Goal: Complete application form

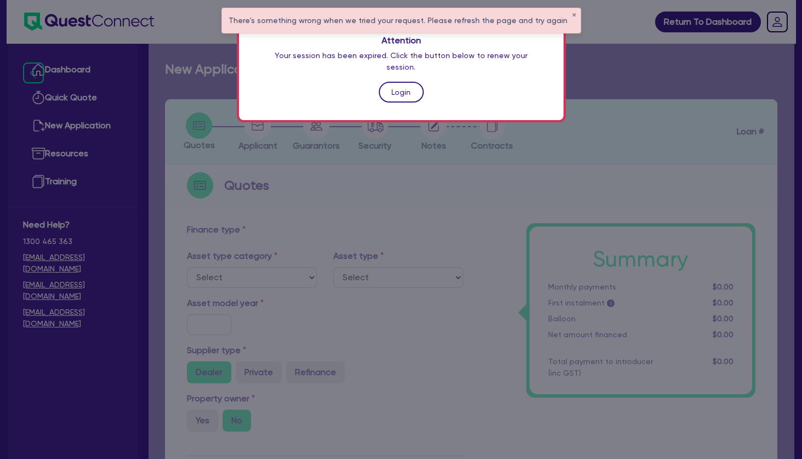
click at [404, 82] on link "Login" at bounding box center [401, 92] width 45 height 21
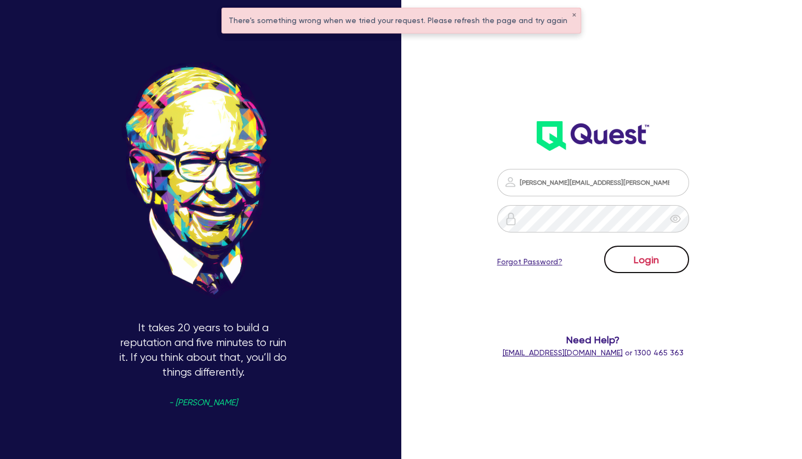
click at [647, 265] on button "Login" at bounding box center [646, 259] width 85 height 27
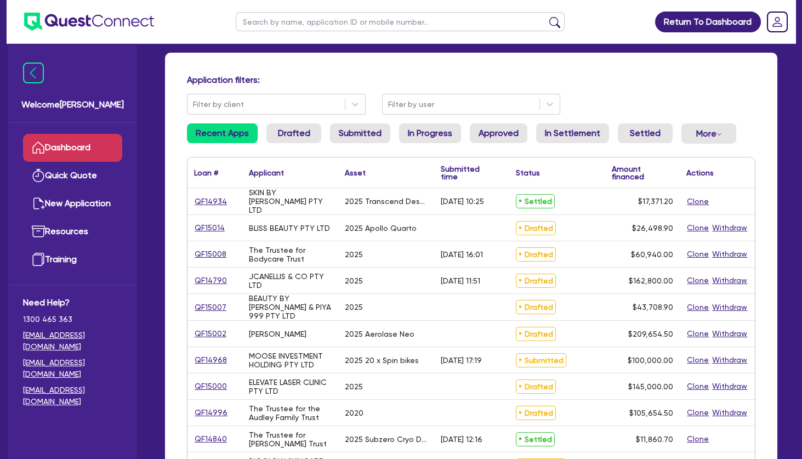
scroll to position [129, 0]
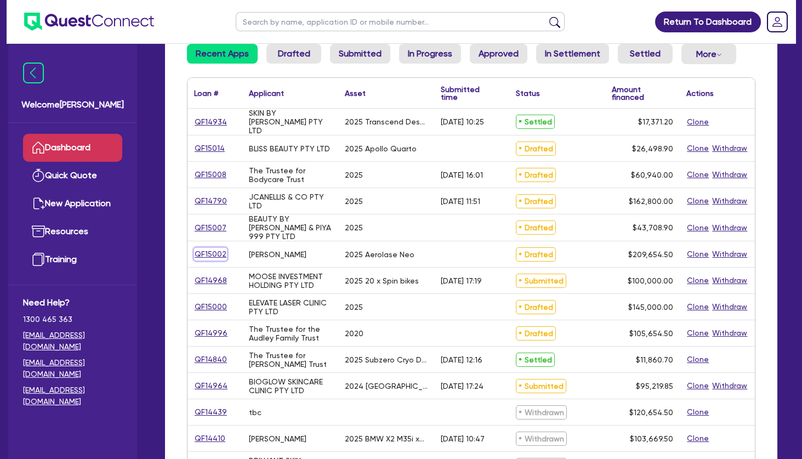
click at [205, 250] on link "QF15002" at bounding box center [210, 254] width 33 height 13
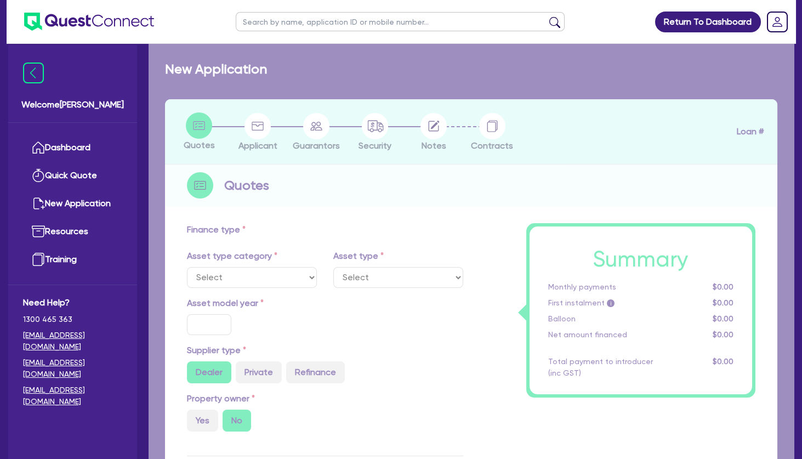
select select "SECONDARY_ASSETS"
type input "2025"
radio input "true"
type input "209,000"
type input "4"
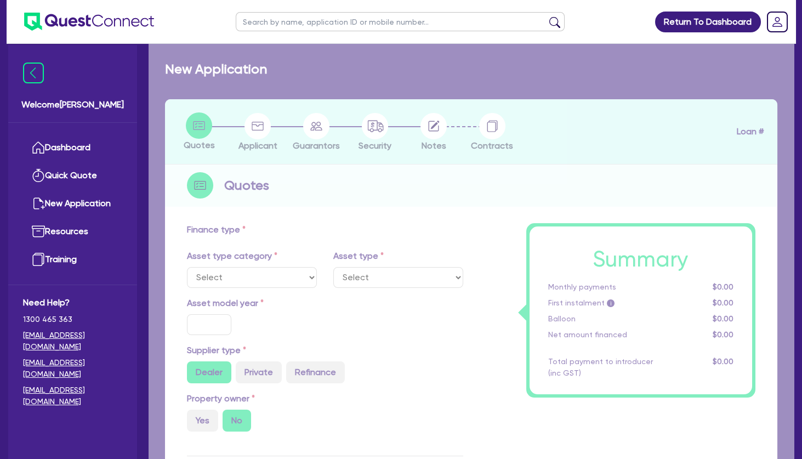
type input "8,386.18"
type input "7.99"
select select "MEDICAL_DENTAL_LABORATORY_EQUIPMENT"
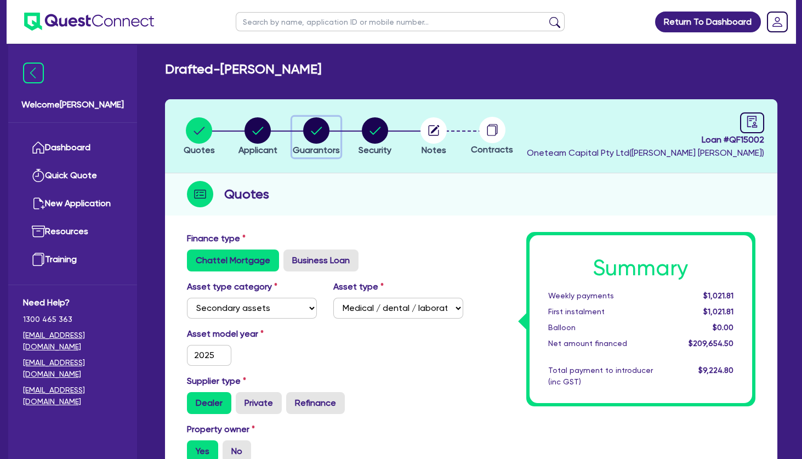
click at [329, 128] on circle "button" at bounding box center [316, 130] width 26 height 26
select select "MRS"
select select "[GEOGRAPHIC_DATA]"
select select "SINGLE"
select select "PROPERTY"
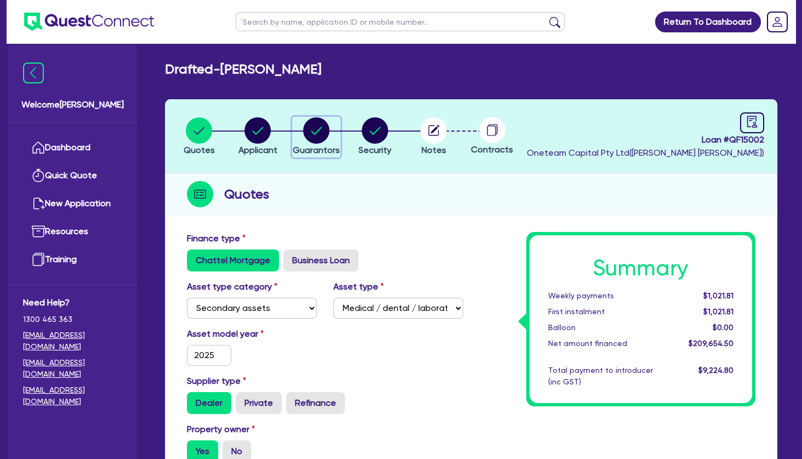
select select "CASH"
select select "VEHICLE"
select select "HOUSEHOLD_PERSONAL"
select select "OTHER"
select select "MORTGAGE"
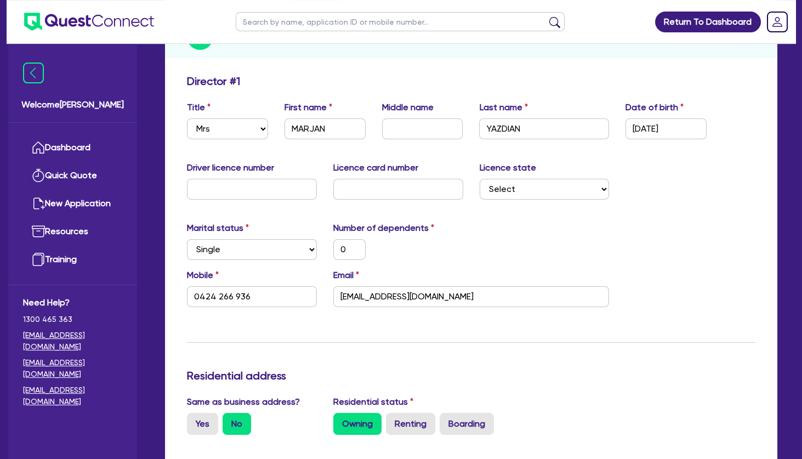
scroll to position [168, 0]
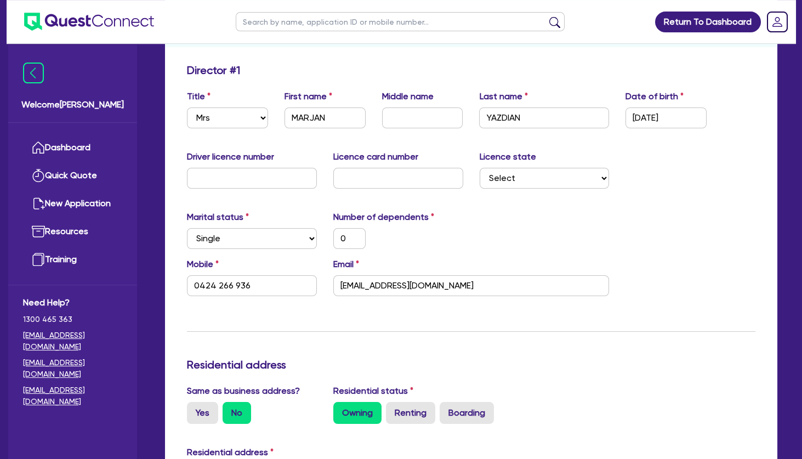
click at [585, 234] on div "Marital status Select [DEMOGRAPHIC_DATA] Married De Facto / Partner Number of d…" at bounding box center [471, 234] width 585 height 47
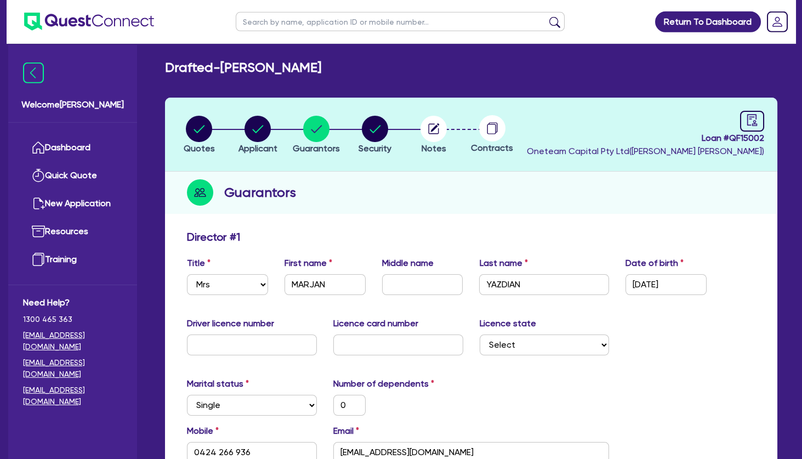
scroll to position [1, 0]
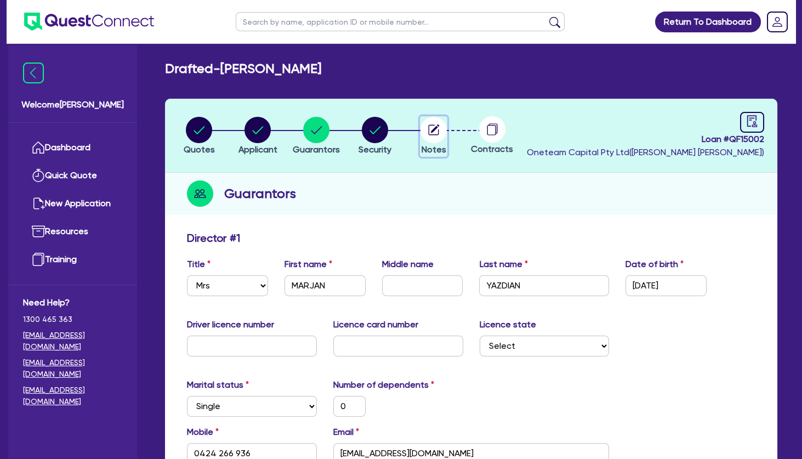
click at [432, 135] on circle "button" at bounding box center [434, 130] width 26 height 26
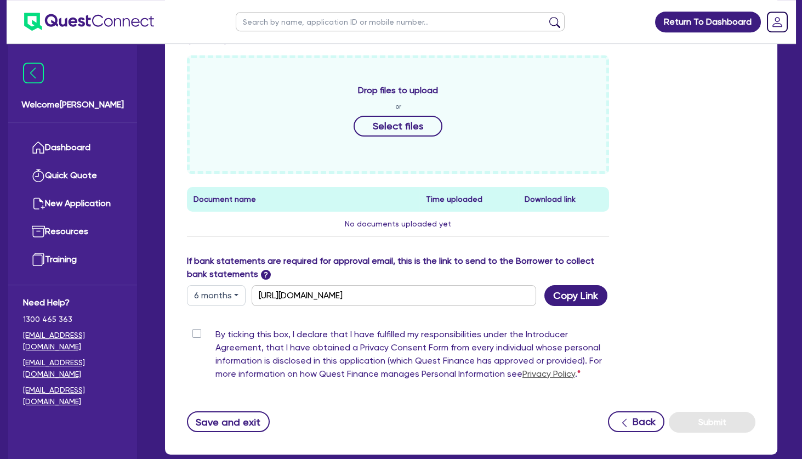
scroll to position [553, 0]
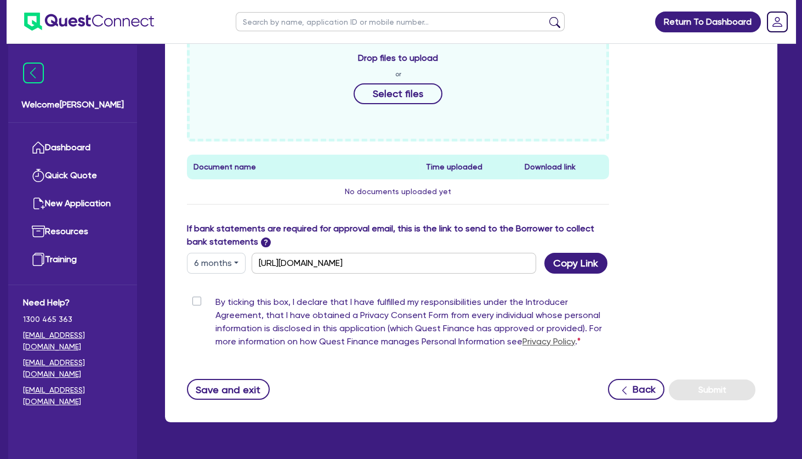
click at [216, 303] on label "By ticking this box, I declare that I have fulfilled my responsibilities under …" at bounding box center [413, 324] width 394 height 57
click at [195, 303] on input "By ticking this box, I declare that I have fulfilled my responsibilities under …" at bounding box center [191, 301] width 9 height 10
checkbox input "true"
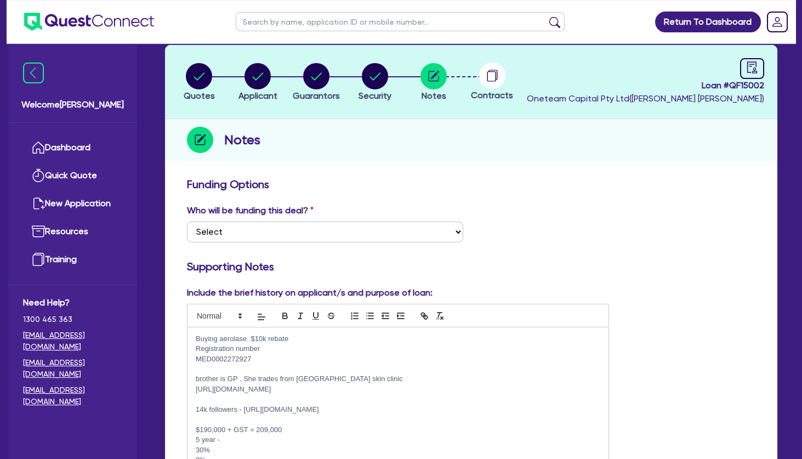
scroll to position [54, 0]
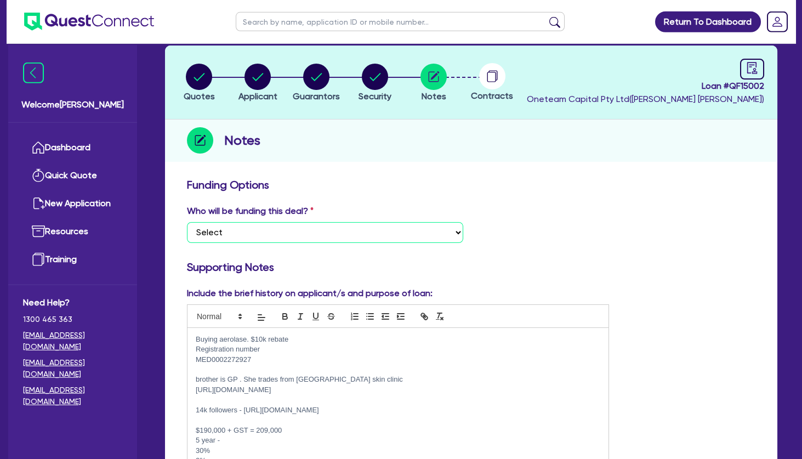
select select "Other"
click option "Other - I am referring this deal in" at bounding box center [0, 0] width 0 height 0
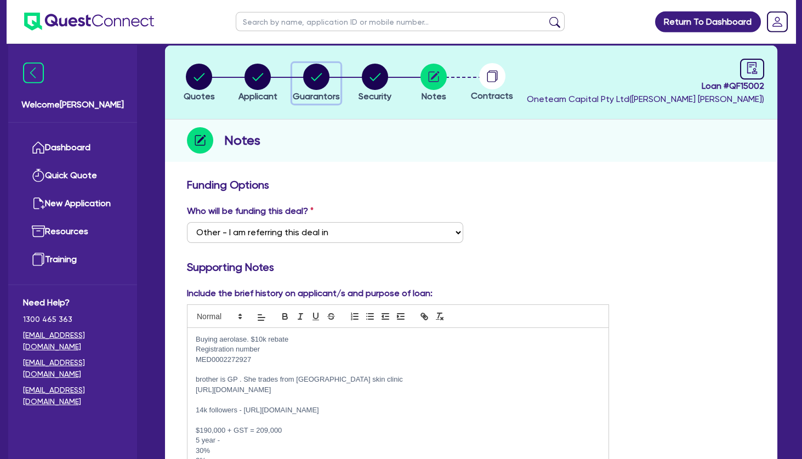
click at [316, 81] on circle "button" at bounding box center [316, 77] width 26 height 26
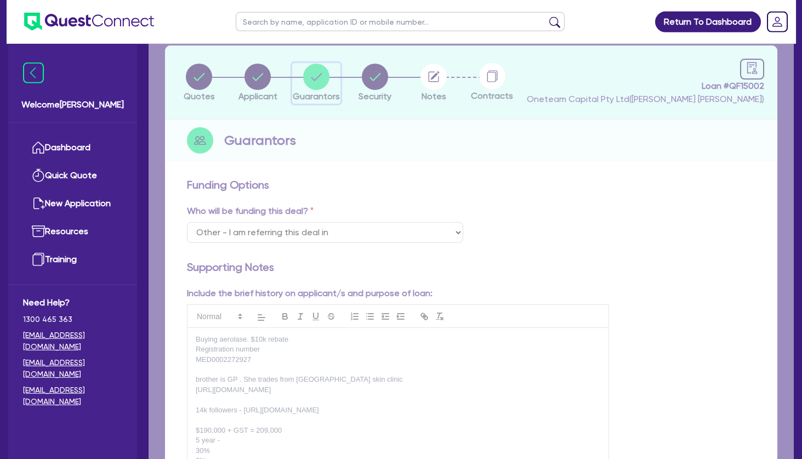
select select "MRS"
select select "[GEOGRAPHIC_DATA]"
select select "SINGLE"
select select "PROPERTY"
select select "CASH"
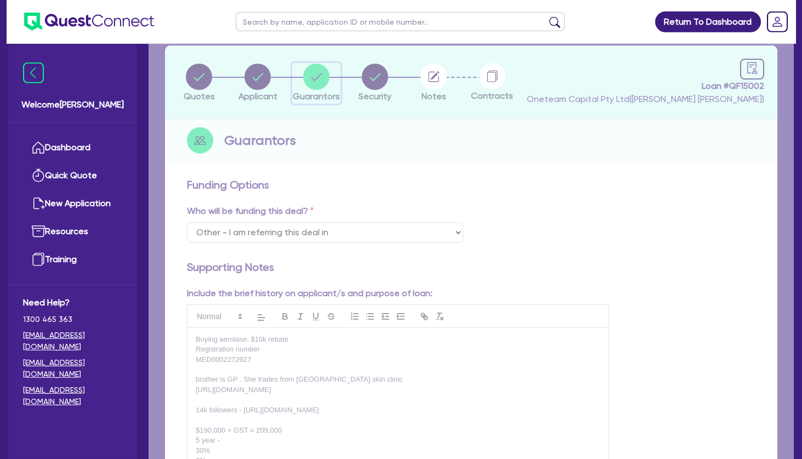
select select "VEHICLE"
select select "HOUSEHOLD_PERSONAL"
select select "OTHER"
select select "MORTGAGE"
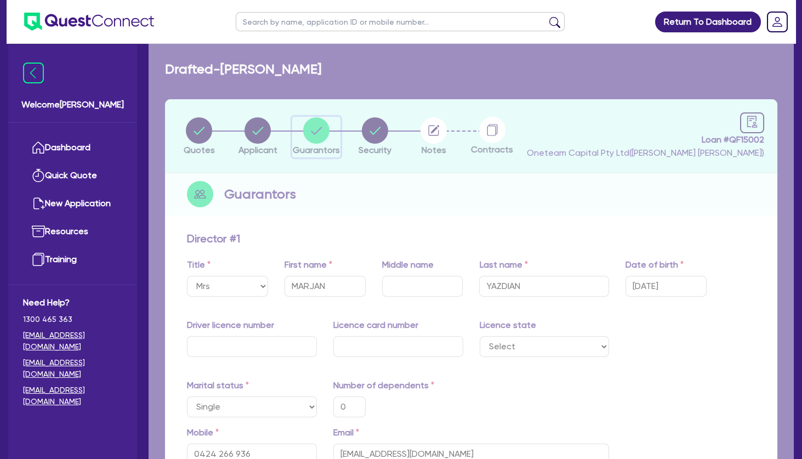
type input "0"
type input "0424 266 936"
type input "1,300,000"
type input "100,000"
type input "75,000"
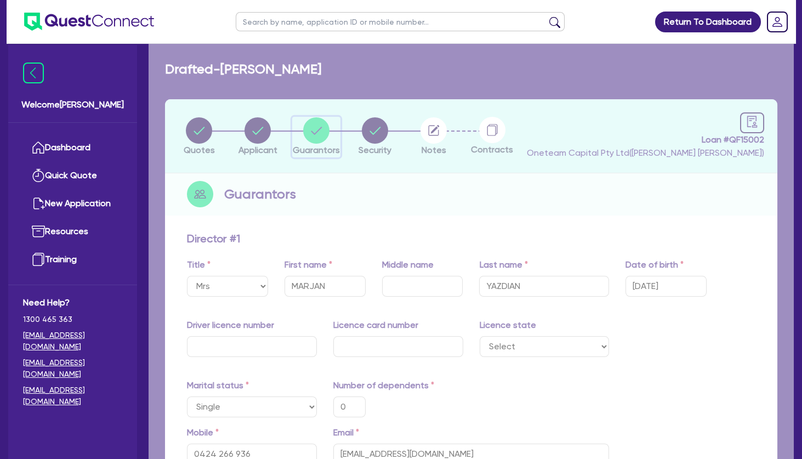
type input "60,000"
type input "80,000"
type input "800,000"
type input "4,500"
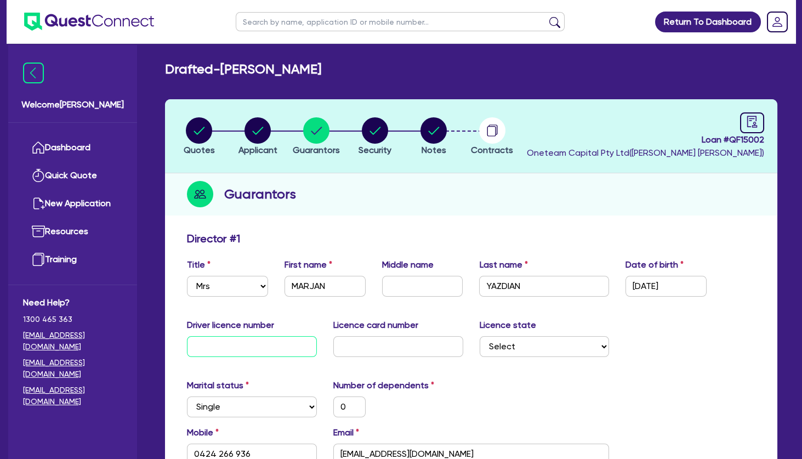
click at [262, 348] on input "text" at bounding box center [252, 346] width 130 height 21
type input "0"
type input "0424 266 936"
type input "1,300,000"
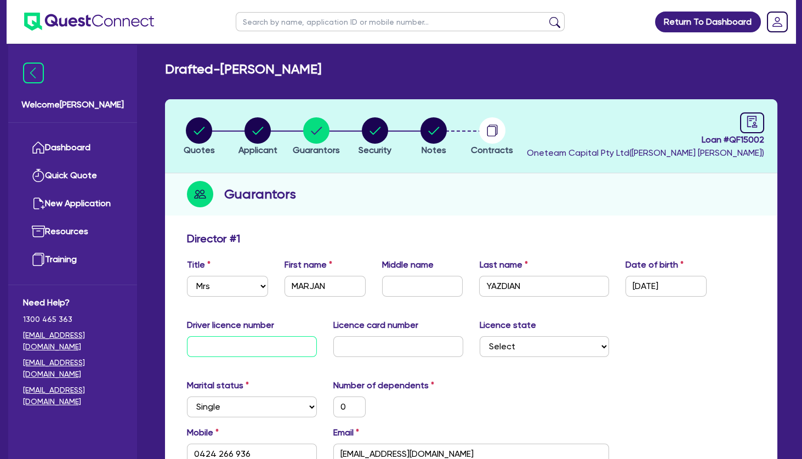
type input "100,000"
type input "75,000"
type input "60,000"
type input "80,000"
type input "800,000"
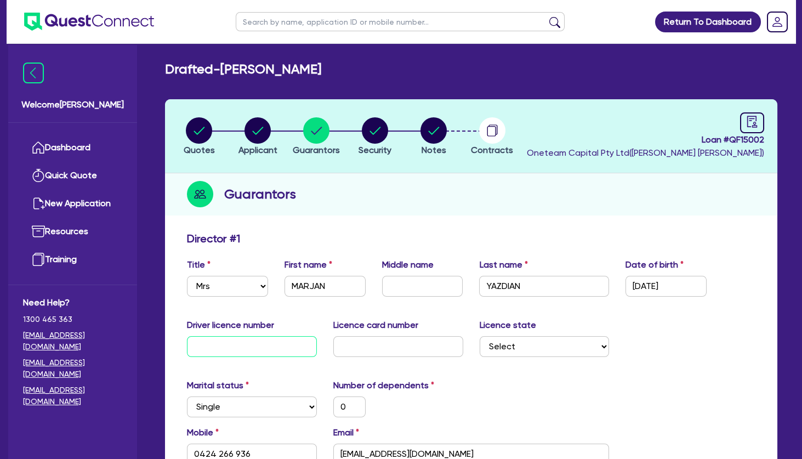
type input "4,500"
type input "03"
type input "0"
type input "0424 266 936"
type input "1,300,000"
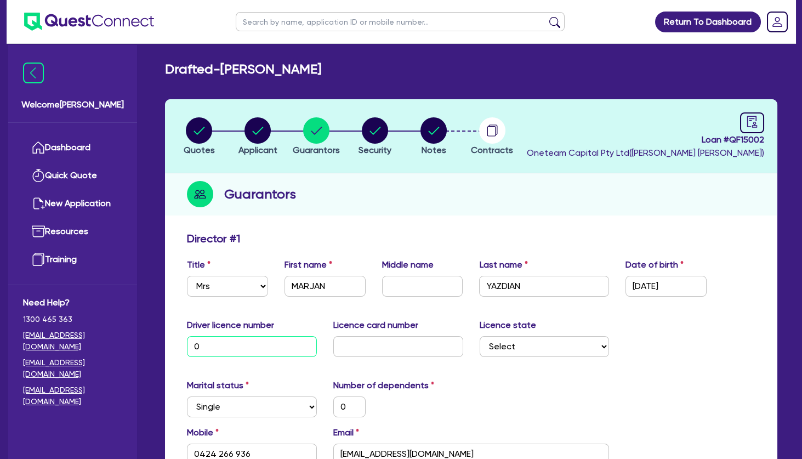
type input "100,000"
type input "75,000"
type input "60,000"
type input "80,000"
type input "800,000"
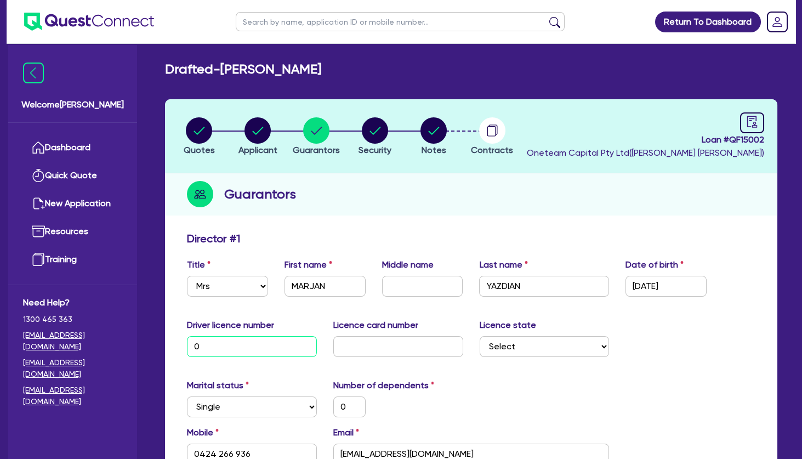
type input "4,500"
type input "036"
type input "0"
type input "0424 266 936"
type input "1,300,000"
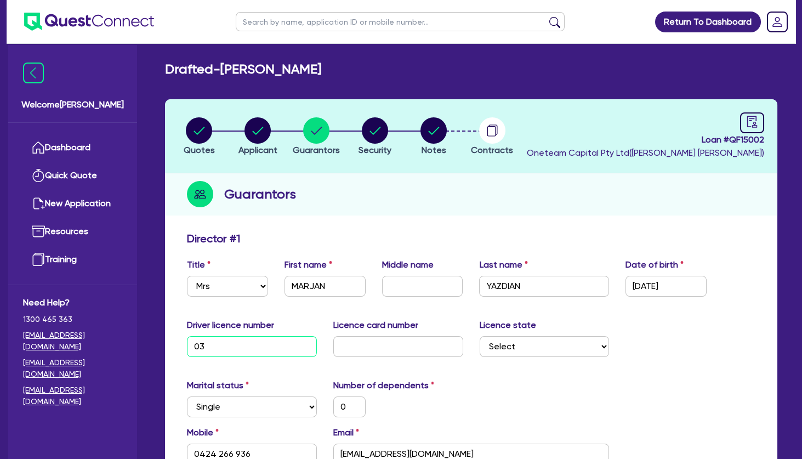
type input "100,000"
type input "75,000"
type input "60,000"
type input "80,000"
type input "800,000"
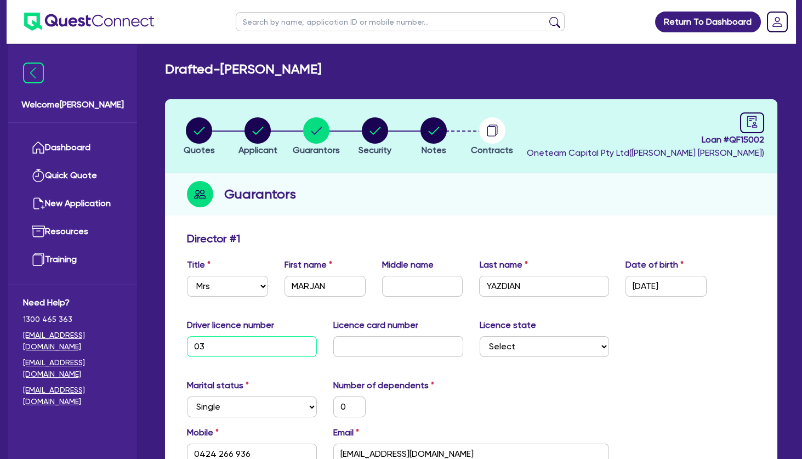
type input "4,500"
type input "0366"
type input "0"
type input "0424 266 936"
type input "1,300,000"
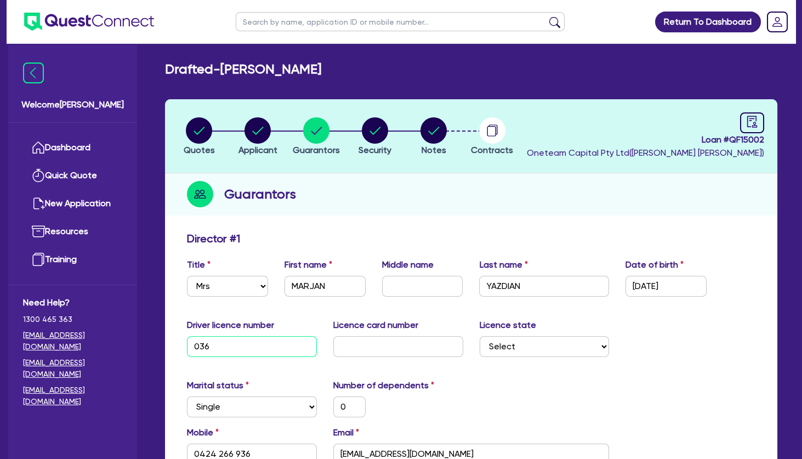
type input "100,000"
type input "75,000"
type input "60,000"
type input "80,000"
type input "800,000"
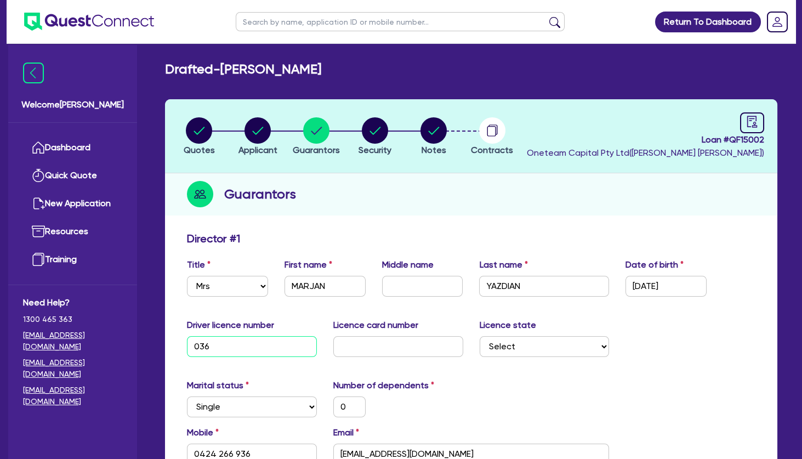
type input "4,500"
type input "03665"
type input "0"
type input "0424 266 936"
type input "1,300,000"
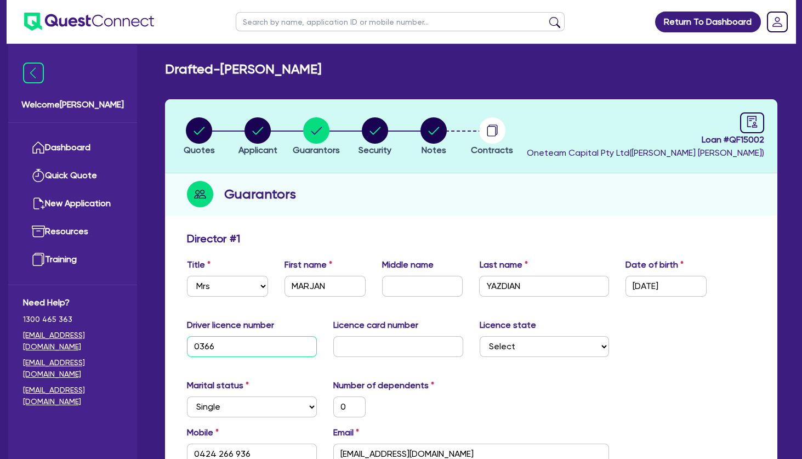
type input "100,000"
type input "75,000"
type input "60,000"
type input "80,000"
type input "800,000"
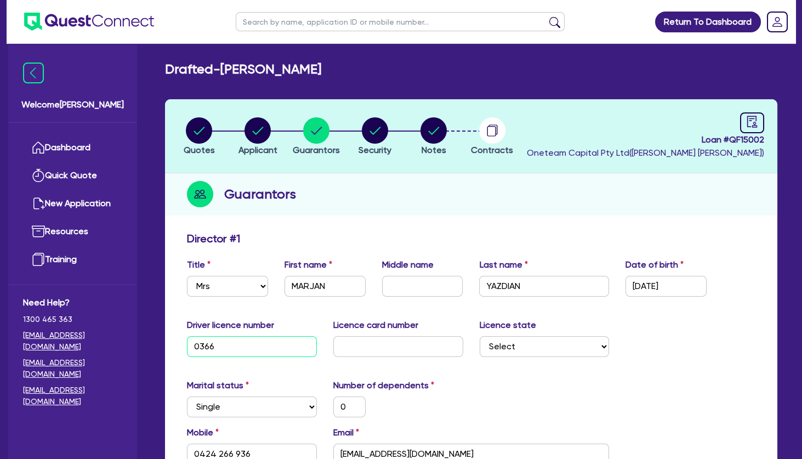
type input "4,500"
type input "036650"
type input "0"
type input "0424 266 936"
type input "1,300,000"
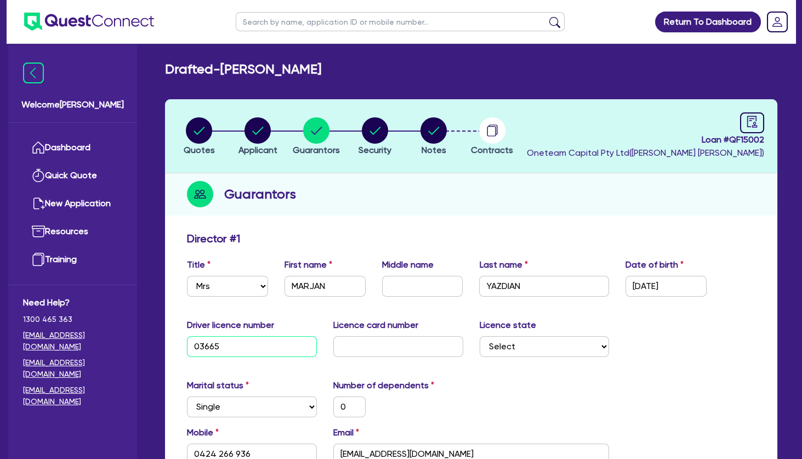
type input "100,000"
type input "75,000"
type input "60,000"
type input "80,000"
type input "800,000"
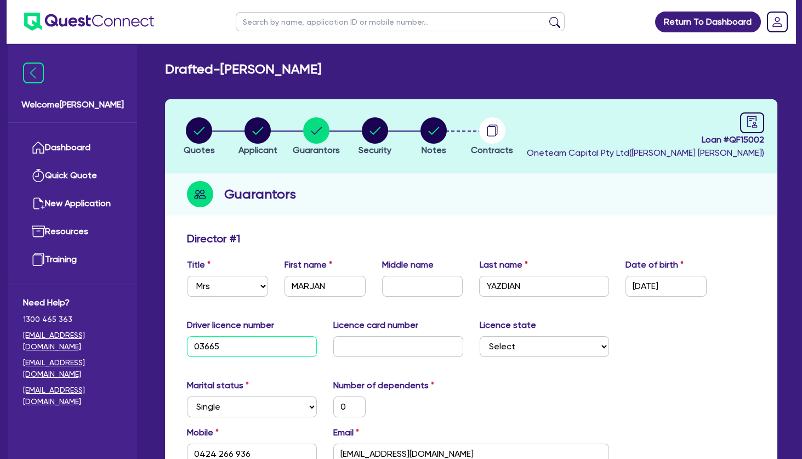
type input "4,500"
type input "0366506"
type input "0"
type input "0424 266 936"
type input "1,300,000"
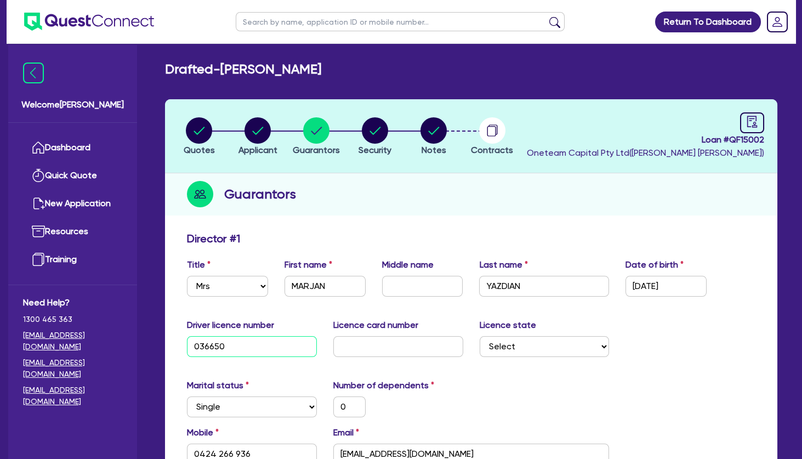
type input "100,000"
type input "75,000"
type input "60,000"
type input "80,000"
type input "800,000"
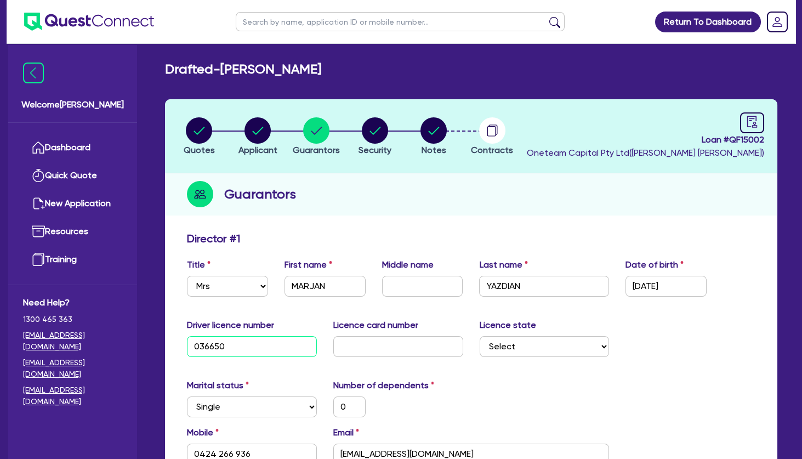
type input "4,500"
type input "03665067"
type input "0"
type input "0424 266 936"
type input "1,300,000"
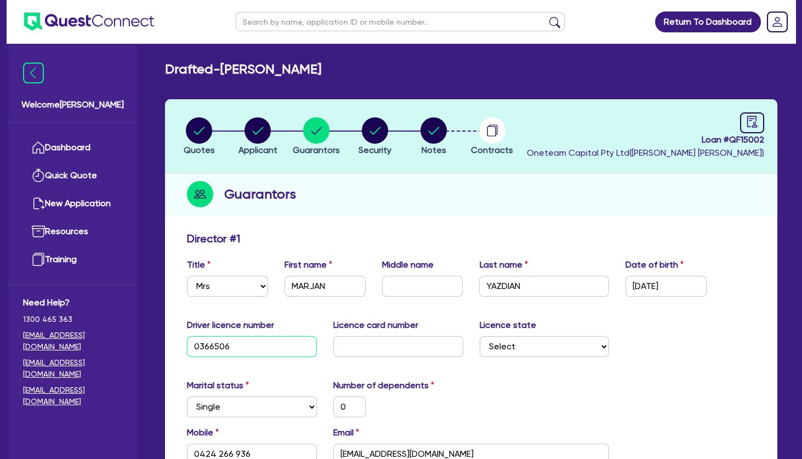
type input "100,000"
type input "75,000"
type input "60,000"
type input "80,000"
type input "800,000"
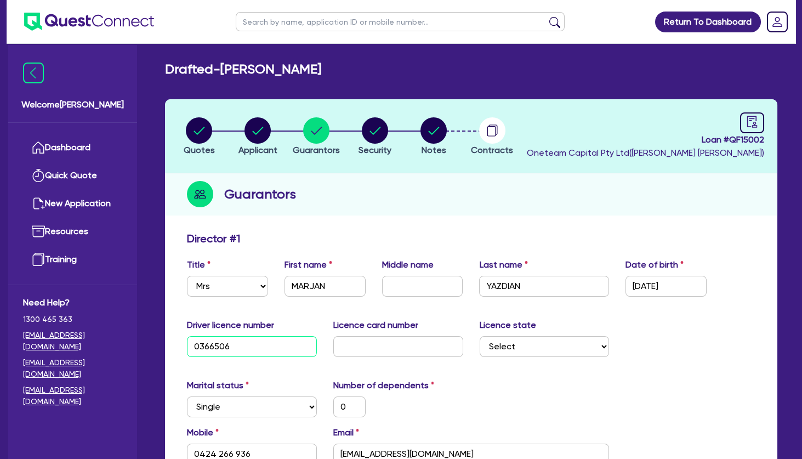
type input "4,500"
type input "036650678"
type input "0"
type input "0424 266 936"
type input "1,300,000"
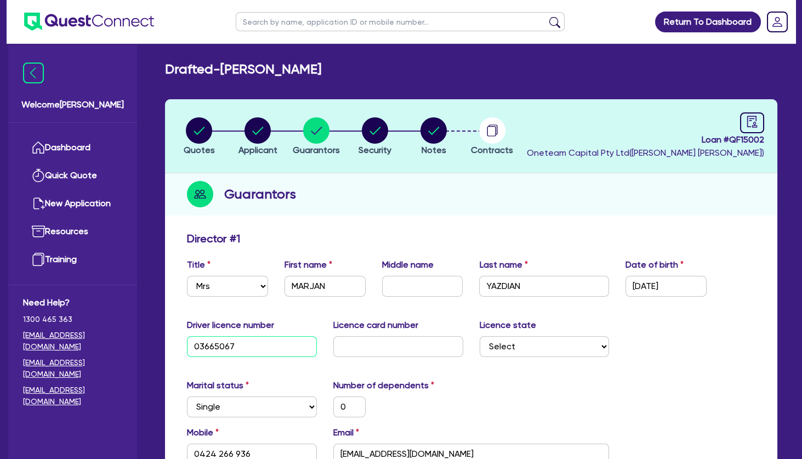
type input "100,000"
type input "75,000"
type input "60,000"
type input "80,000"
type input "800,000"
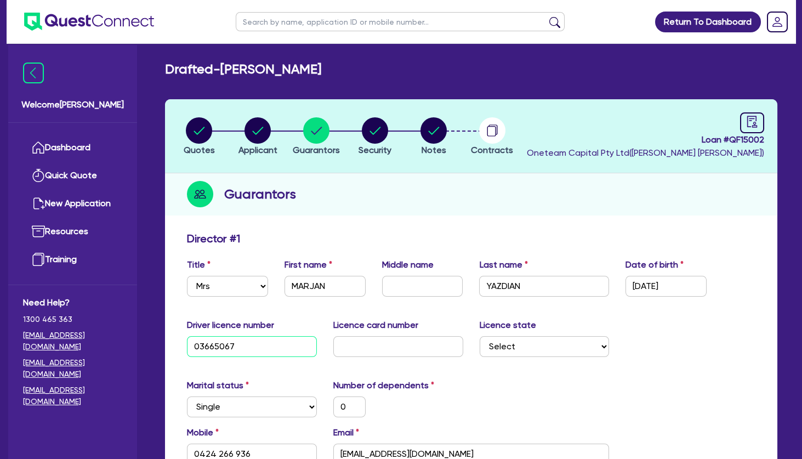
type input "4,500"
type input "036650678"
click at [393, 346] on input "text" at bounding box center [398, 346] width 130 height 21
type input "P"
type input "0"
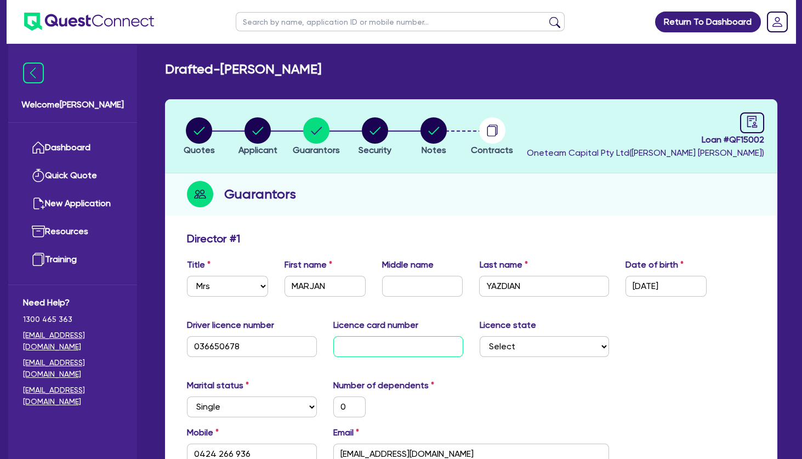
type input "0424 266 936"
type input "1,300,000"
type input "100,000"
type input "75,000"
type input "60,000"
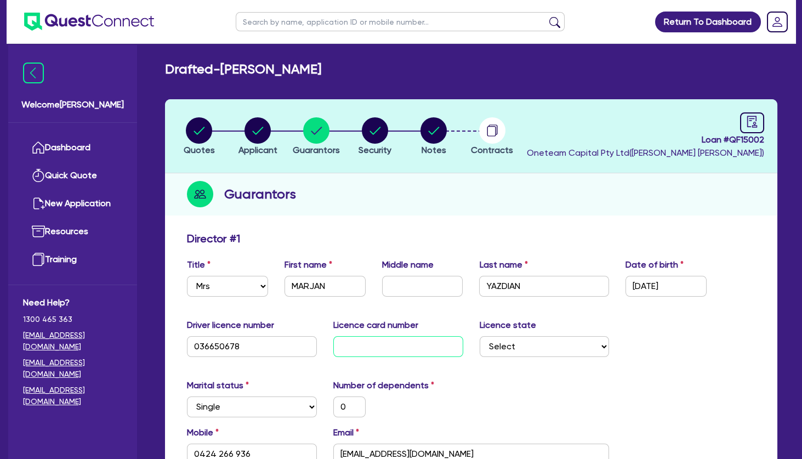
type input "80,000"
type input "800,000"
type input "4,500"
type input "P0"
type input "0"
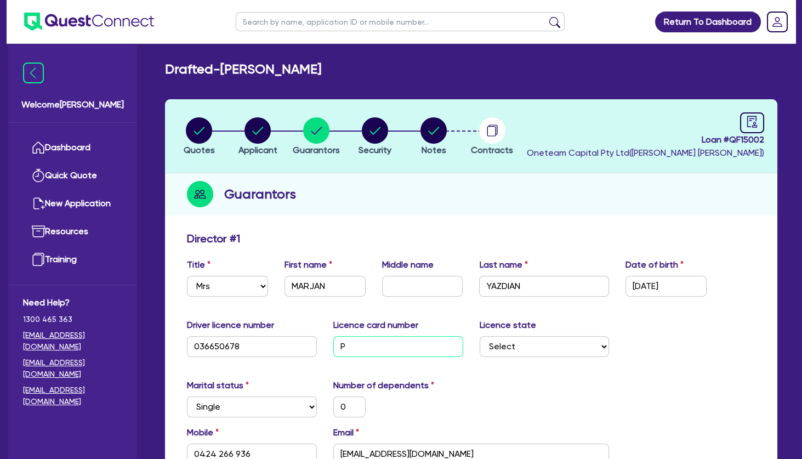
type input "0424 266 936"
type input "1,300,000"
type input "100,000"
type input "75,000"
type input "60,000"
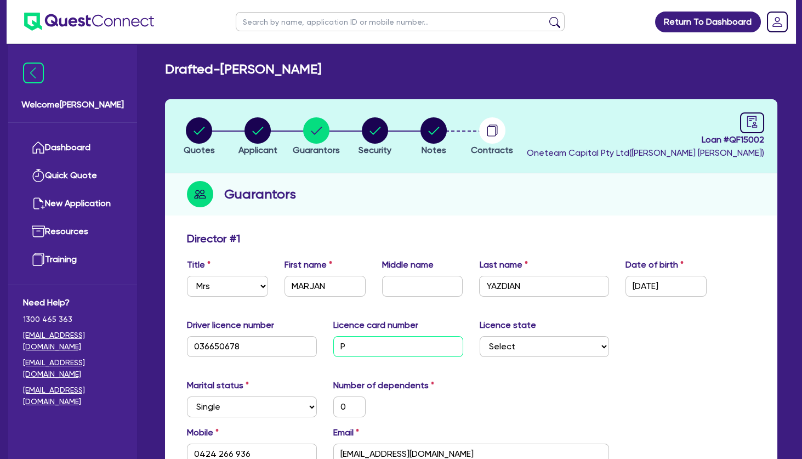
type input "80,000"
type input "800,000"
type input "4,500"
type input "P01"
type input "0"
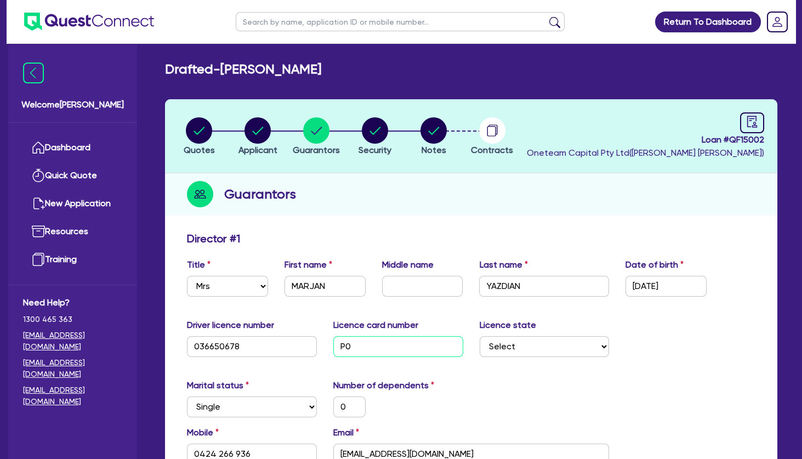
type input "0424 266 936"
type input "1,300,000"
type input "100,000"
type input "75,000"
type input "60,000"
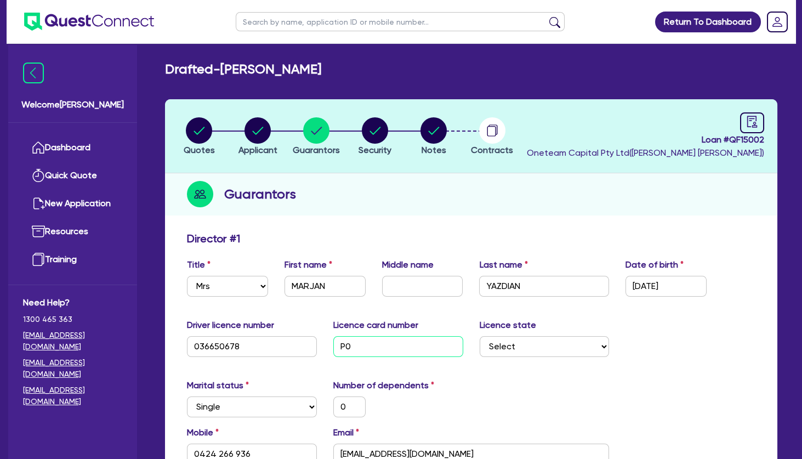
type input "80,000"
type input "800,000"
type input "4,500"
type input "P019"
type input "0"
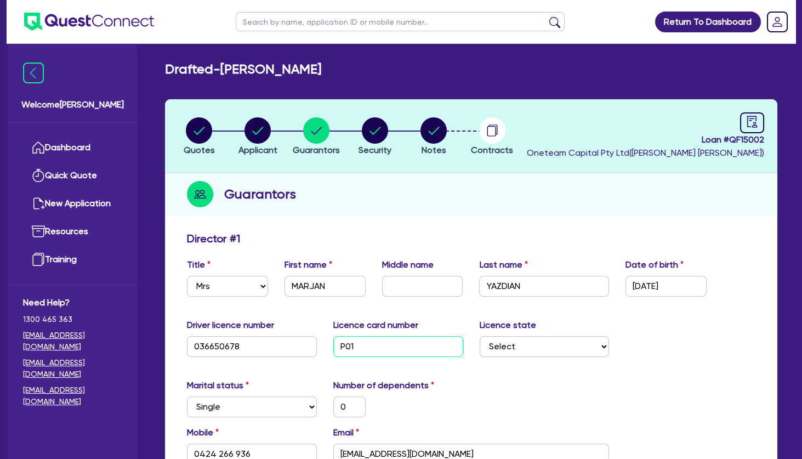
type input "0424 266 936"
type input "1,300,000"
type input "100,000"
type input "75,000"
type input "60,000"
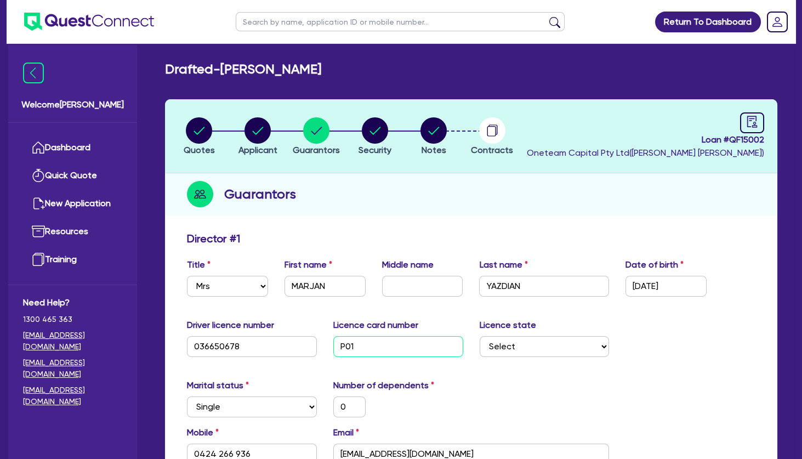
type input "80,000"
type input "800,000"
type input "4,500"
type input "P0195"
type input "0"
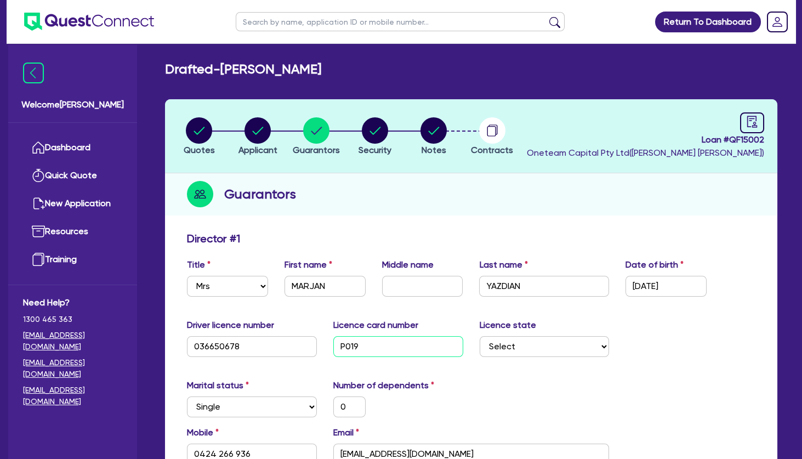
type input "0424 266 936"
type input "1,300,000"
type input "100,000"
type input "75,000"
type input "60,000"
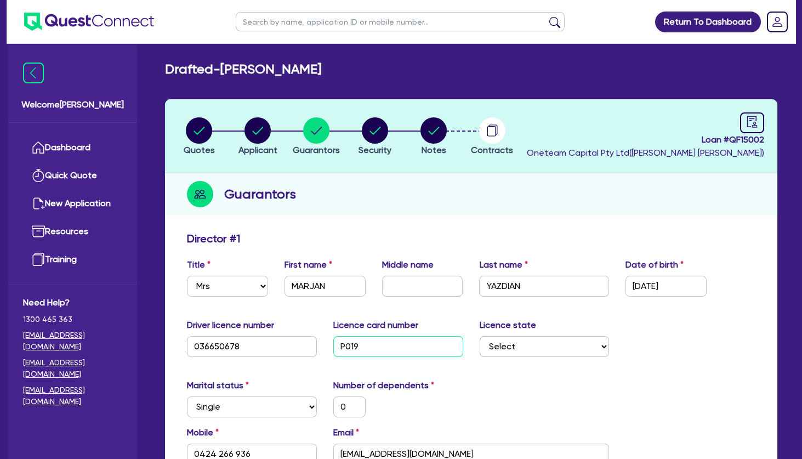
type input "80,000"
type input "800,000"
type input "4,500"
type input "P01956"
type input "0"
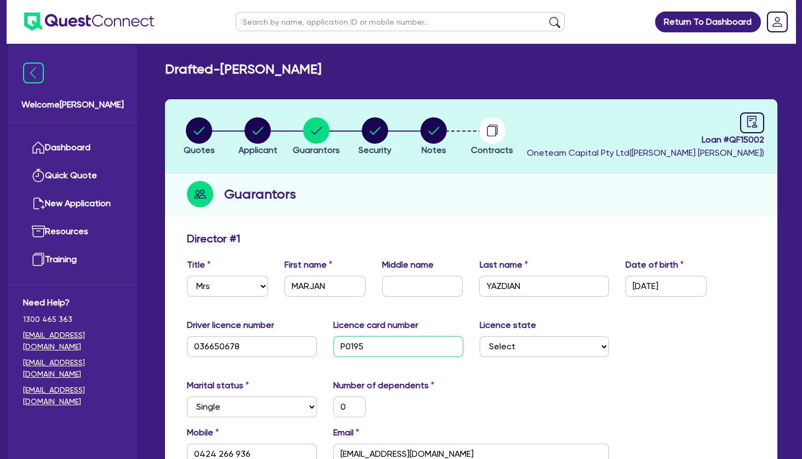
type input "0424 266 936"
type input "1,300,000"
type input "100,000"
type input "75,000"
type input "60,000"
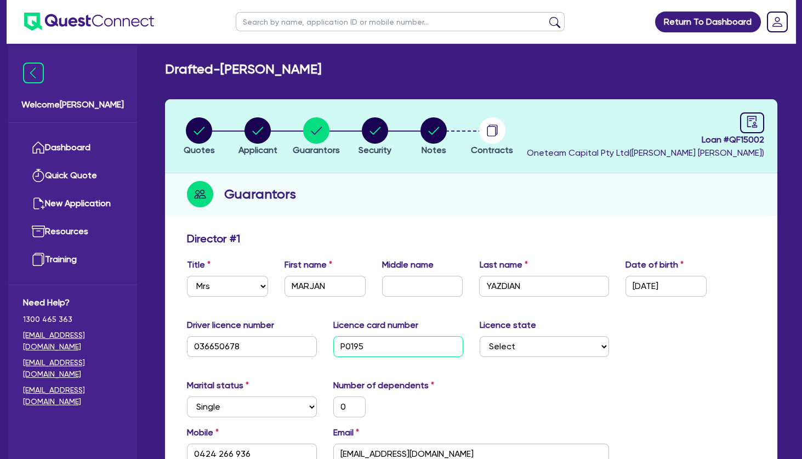
type input "80,000"
type input "800,000"
type input "4,500"
type input "P019565"
type input "0"
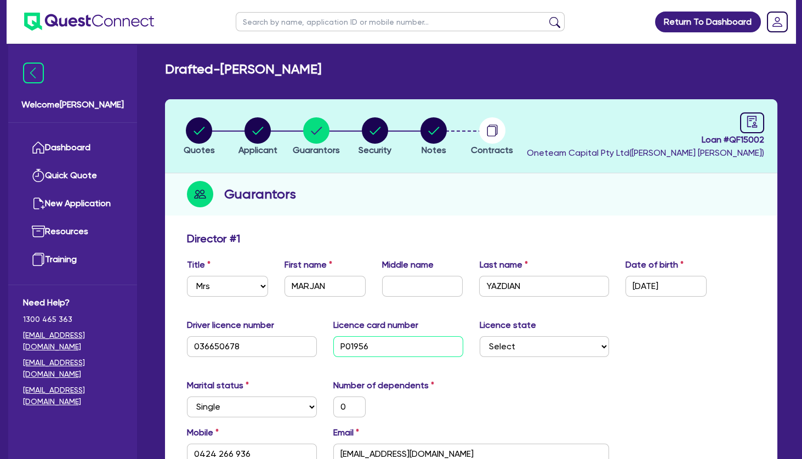
type input "0424 266 936"
type input "1,300,000"
type input "100,000"
type input "75,000"
type input "60,000"
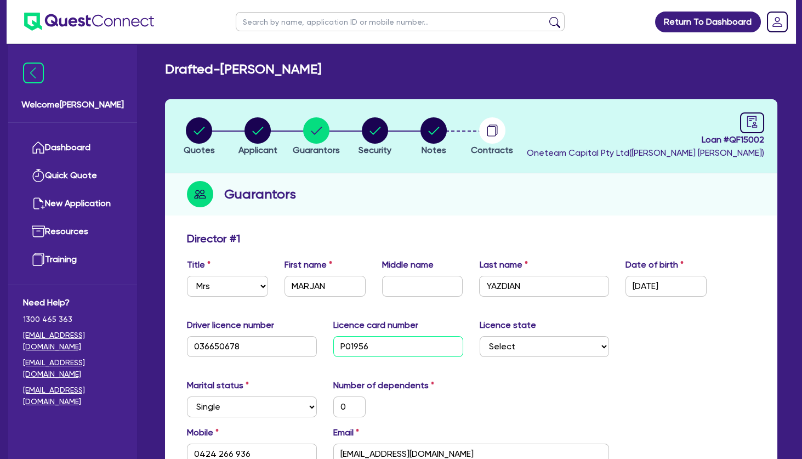
type input "80,000"
type input "800,000"
type input "4,500"
type input "P0195658"
type input "0"
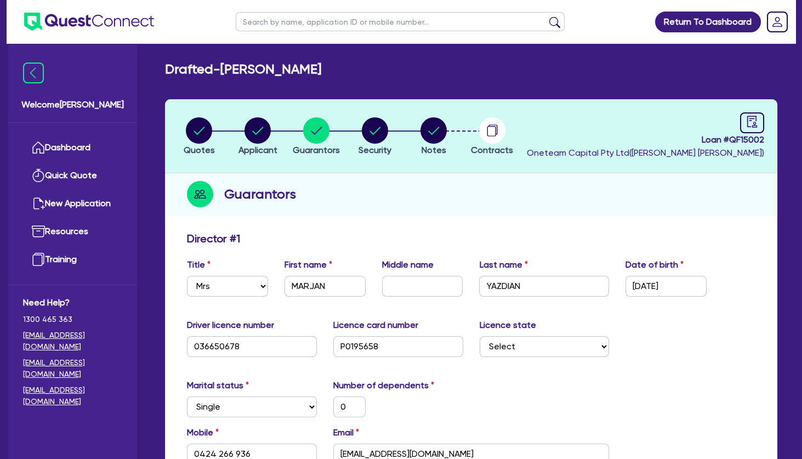
click at [701, 336] on div "Driver licence number [DRIVERS_LICENSE_NUMBER] Licence card number [DRIVERS_LIC…" at bounding box center [471, 342] width 585 height 47
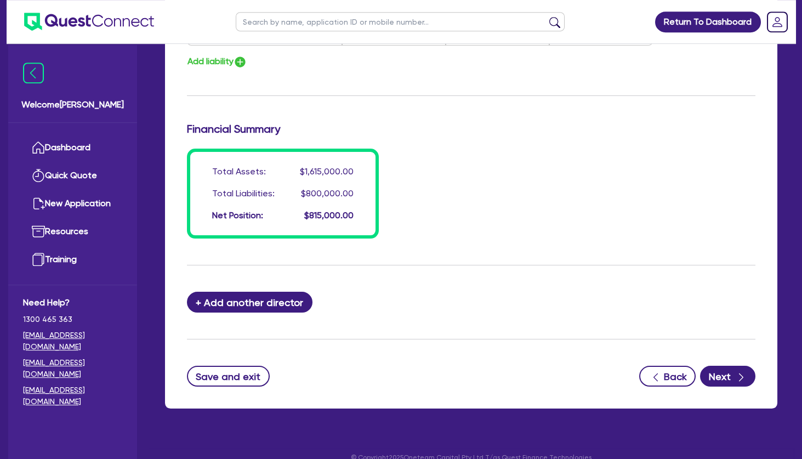
scroll to position [921, 0]
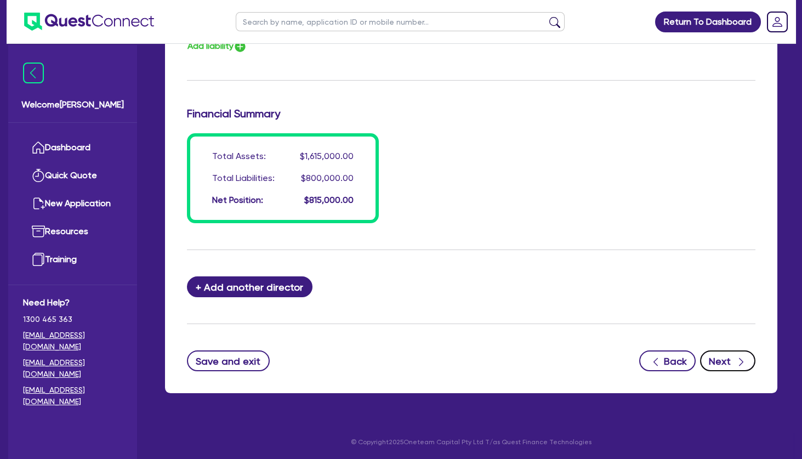
click at [726, 356] on button "Next" at bounding box center [727, 360] width 55 height 21
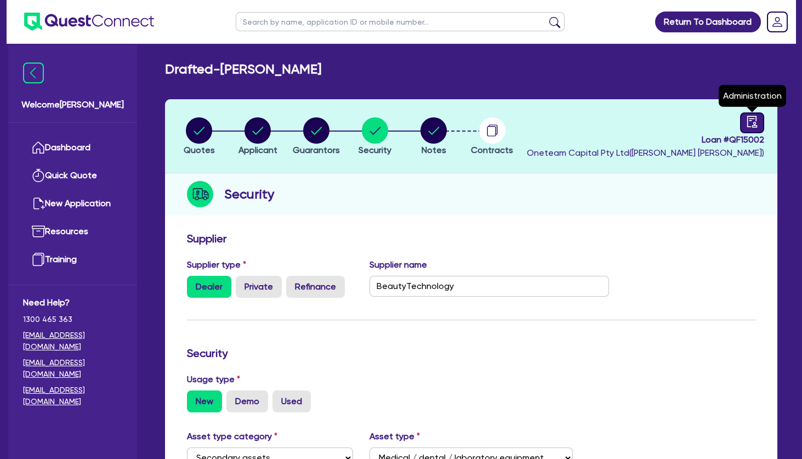
click at [750, 120] on icon "audit" at bounding box center [752, 122] width 10 height 12
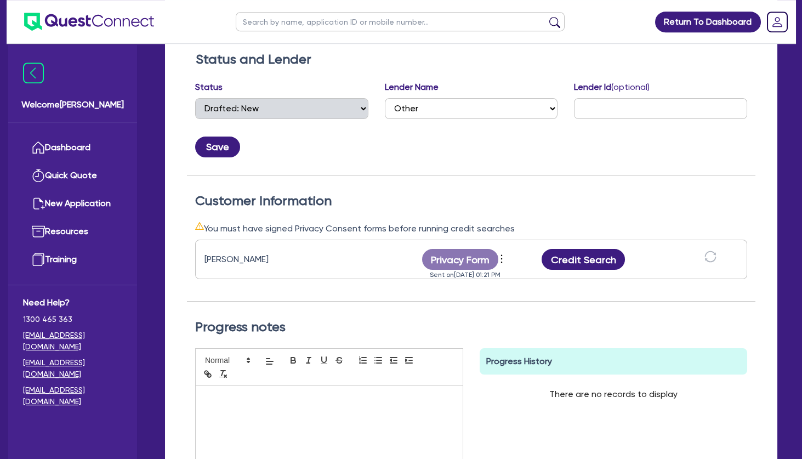
scroll to position [193, 0]
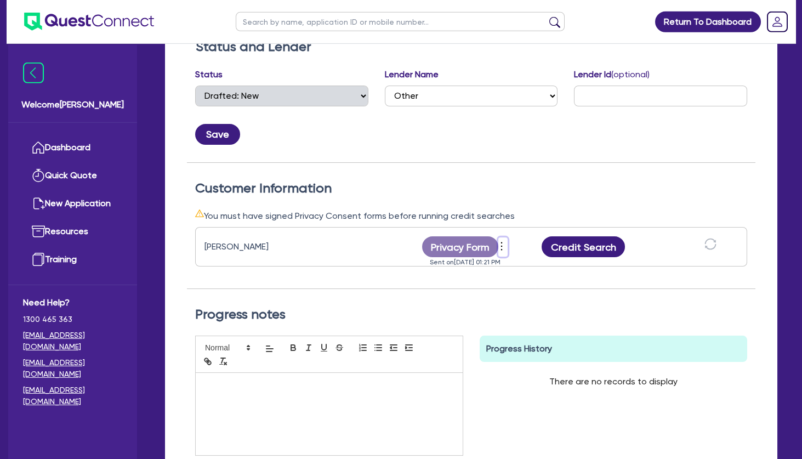
click at [505, 246] on icon "more" at bounding box center [501, 246] width 11 height 16
click at [536, 260] on link "Send new privacy form" at bounding box center [560, 265] width 105 height 16
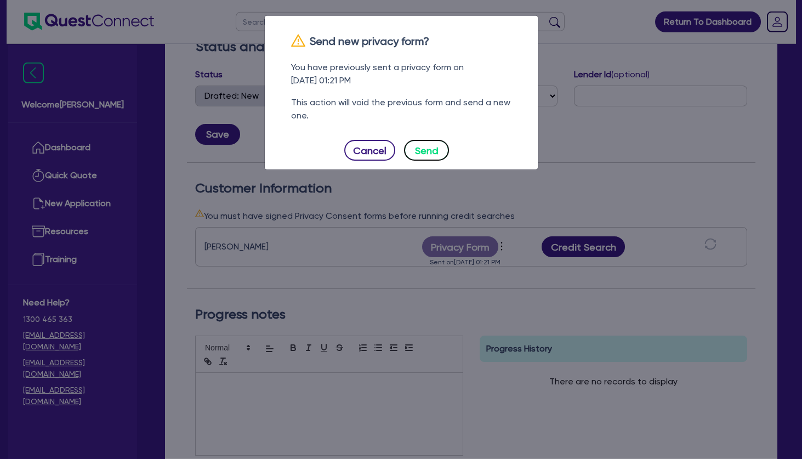
click at [427, 146] on button "Send" at bounding box center [426, 150] width 45 height 21
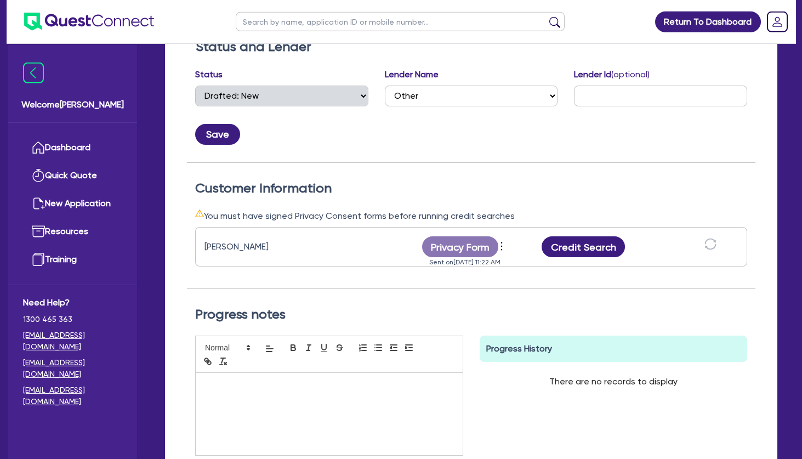
scroll to position [0, 0]
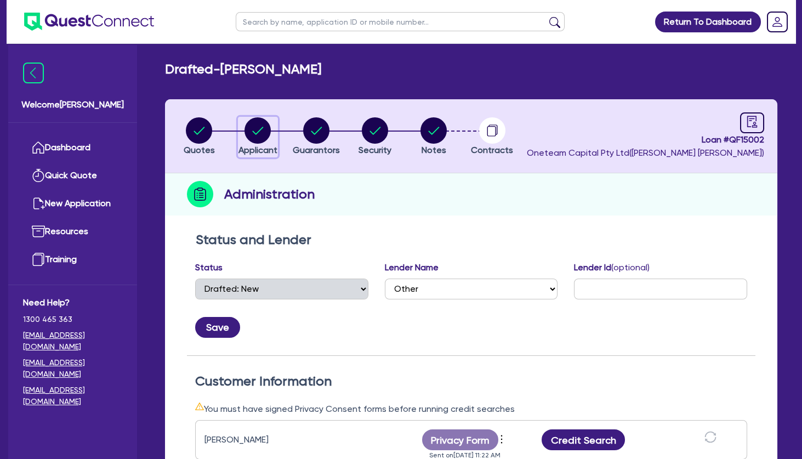
click at [254, 137] on circle "button" at bounding box center [258, 130] width 26 height 26
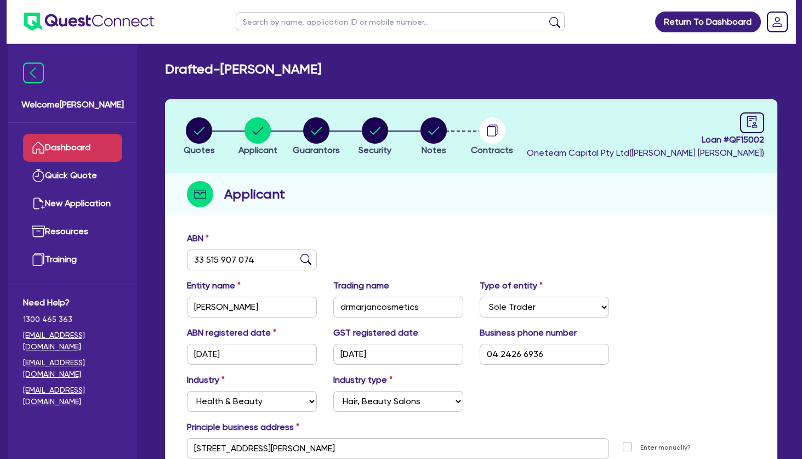
click at [90, 143] on link "Dashboard" at bounding box center [72, 148] width 99 height 28
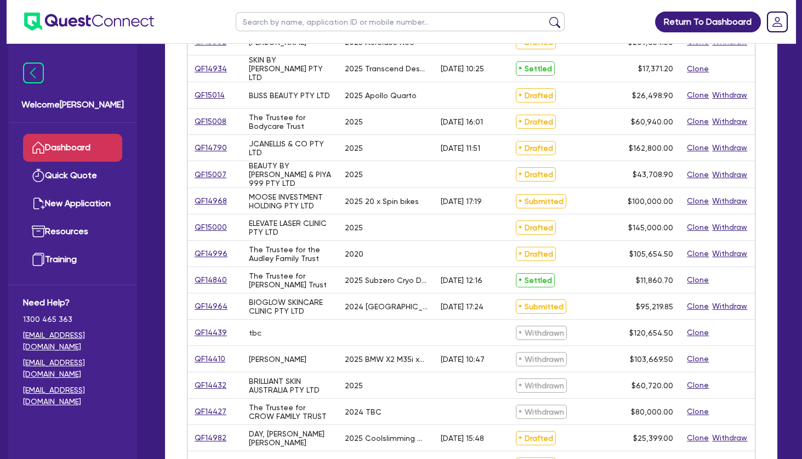
scroll to position [208, 0]
click at [95, 177] on link "Quick Quote" at bounding box center [72, 176] width 99 height 28
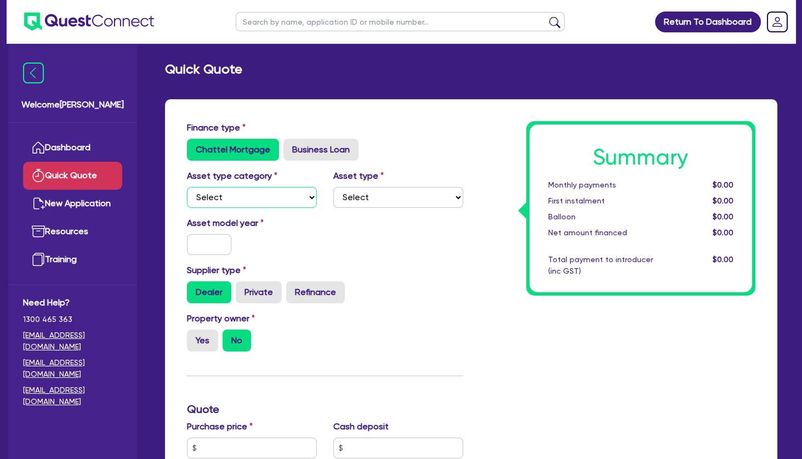
click at [187, 187] on select "Select Cars and light trucks Primary assets Secondary assets Tertiary assets" at bounding box center [252, 197] width 130 height 21
click option "Tertiary assets" at bounding box center [0, 0] width 0 height 0
click at [333, 187] on select "Select Beauty equipment IT equipment IT software Watercraft Other" at bounding box center [398, 197] width 130 height 21
click option "Beauty equipment" at bounding box center [0, 0] width 0 height 0
click at [223, 245] on input "text" at bounding box center [209, 244] width 44 height 21
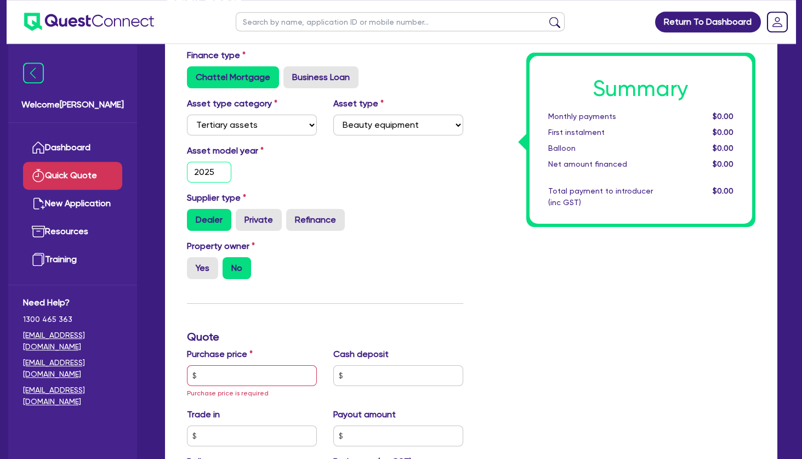
scroll to position [72, 0]
click at [201, 265] on label "Yes" at bounding box center [202, 268] width 31 height 22
click at [194, 264] on input "Yes" at bounding box center [190, 260] width 7 height 7
click at [227, 371] on input "text" at bounding box center [252, 375] width 130 height 21
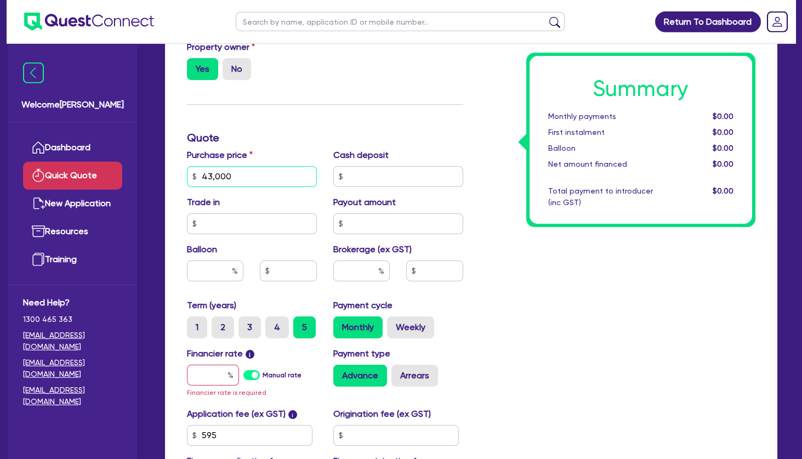
scroll to position [336, 0]
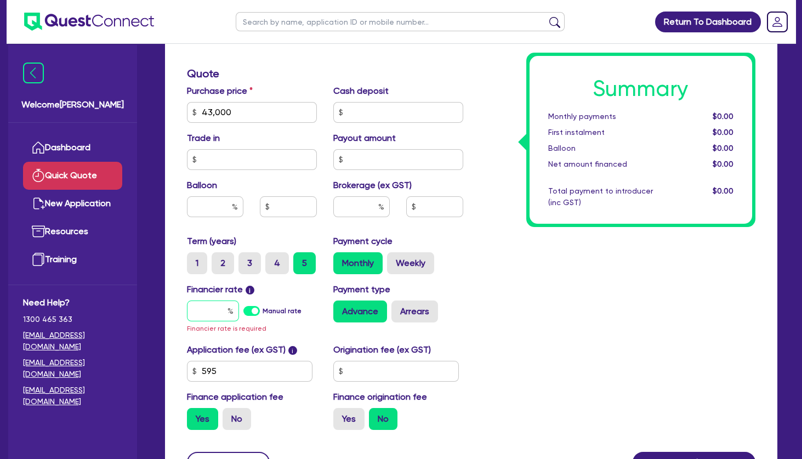
click at [216, 304] on input "text" at bounding box center [213, 311] width 52 height 21
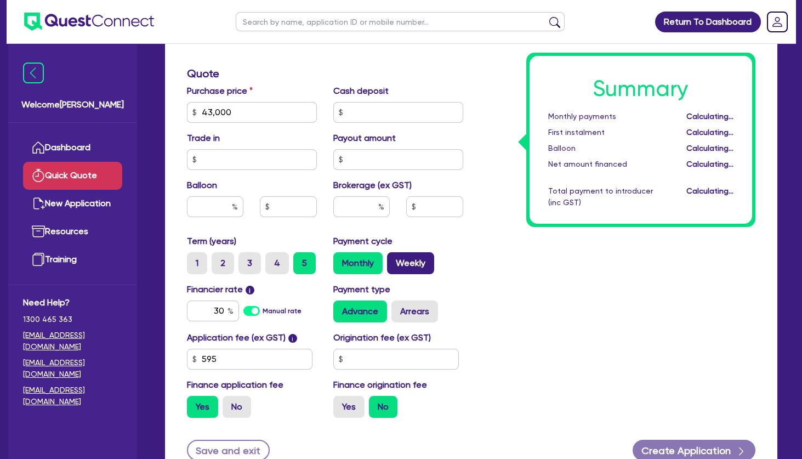
click at [420, 254] on label "Weekly" at bounding box center [410, 263] width 47 height 22
click at [394, 254] on input "Weekly" at bounding box center [390, 255] width 7 height 7
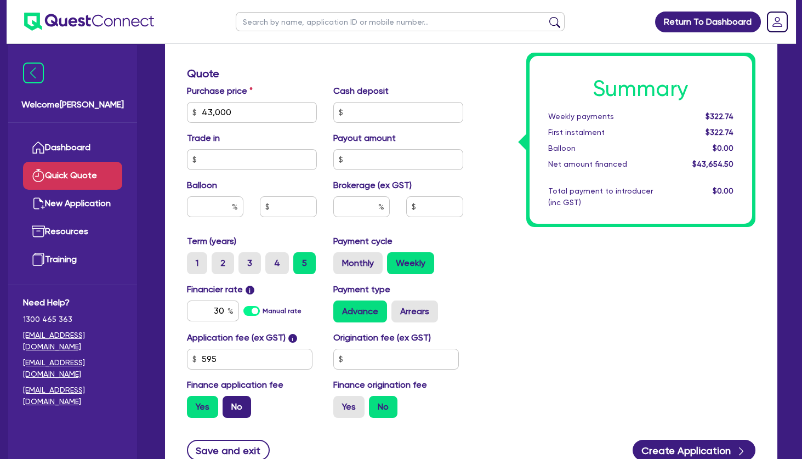
click at [236, 405] on label "No" at bounding box center [237, 407] width 29 height 22
click at [230, 403] on input "No" at bounding box center [226, 399] width 7 height 7
click at [593, 278] on div "Summary Weekly payments $317.90 First instalment i $972.40 Balloon $0.00 Net am…" at bounding box center [618, 106] width 293 height 641
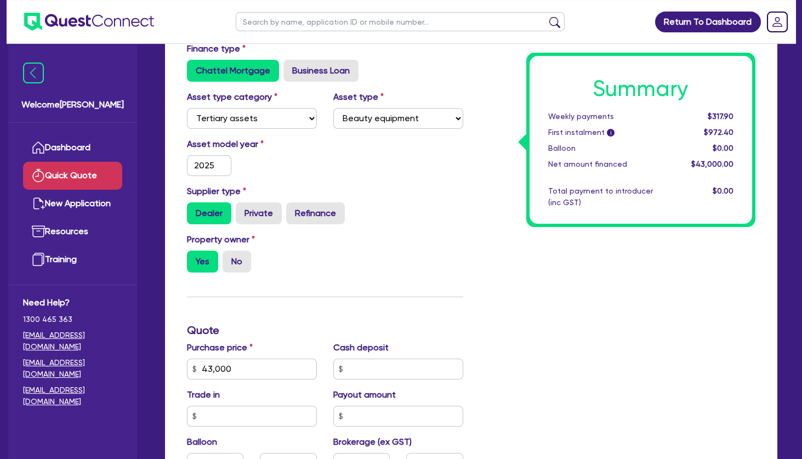
scroll to position [0, 0]
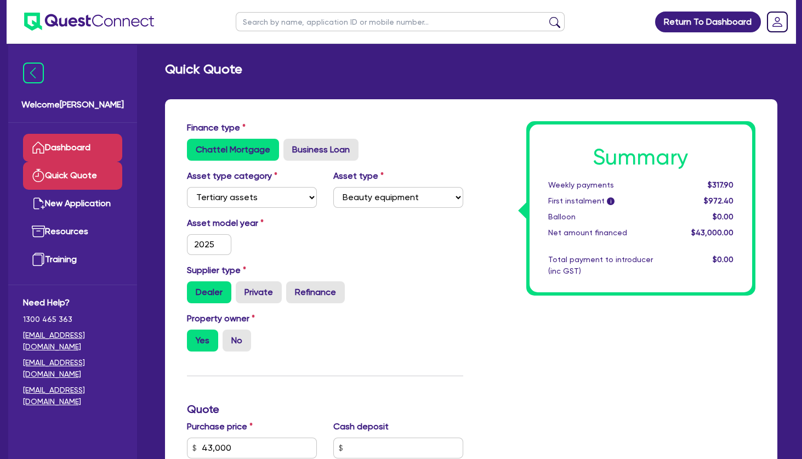
click at [93, 142] on link "Dashboard" at bounding box center [72, 148] width 99 height 28
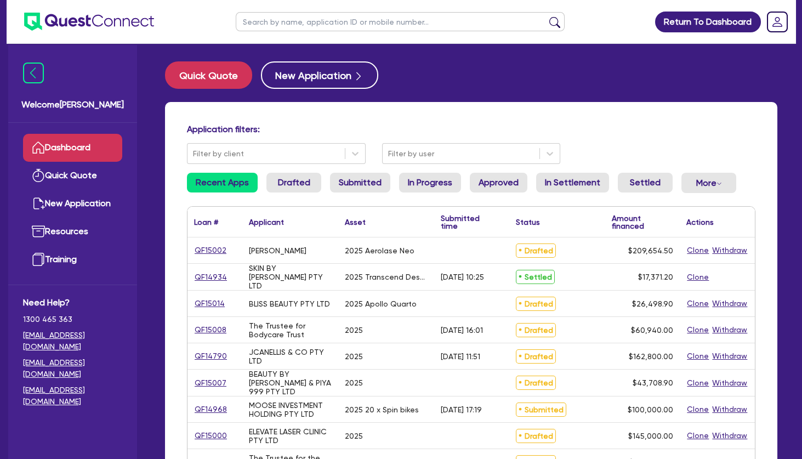
click at [398, 116] on div "Application filters: Filter by client Filter by user Recent Apps Drafted Submit…" at bounding box center [471, 460] width 613 height 716
drag, startPoint x: 229, startPoint y: 130, endPoint x: 202, endPoint y: 131, distance: 26.3
click at [202, 131] on h4 "Application filters:" at bounding box center [471, 129] width 569 height 10
click at [295, 308] on div "BLISS BEAUTY PTY LTD" at bounding box center [290, 304] width 96 height 26
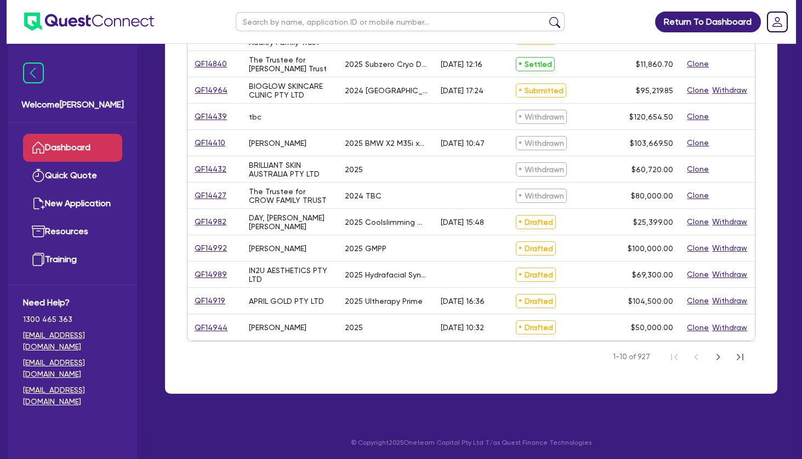
scroll to position [324, 0]
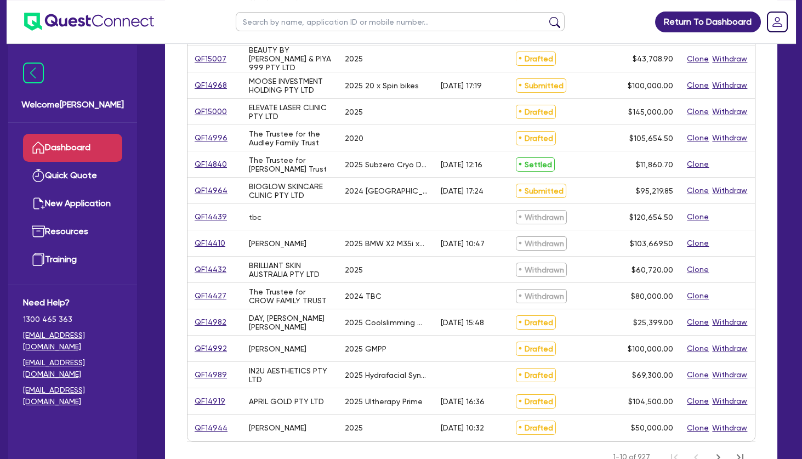
click at [279, 240] on div "[PERSON_NAME]" at bounding box center [278, 243] width 58 height 9
click at [262, 239] on div "[PERSON_NAME]" at bounding box center [278, 243] width 58 height 9
drag, startPoint x: 310, startPoint y: 244, endPoint x: 247, endPoint y: 236, distance: 63.0
click at [247, 236] on div "[PERSON_NAME]" at bounding box center [290, 243] width 96 height 26
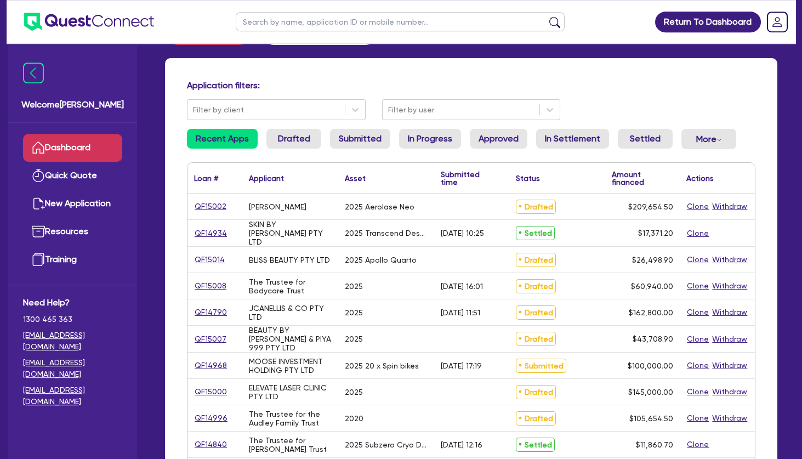
scroll to position [0, 0]
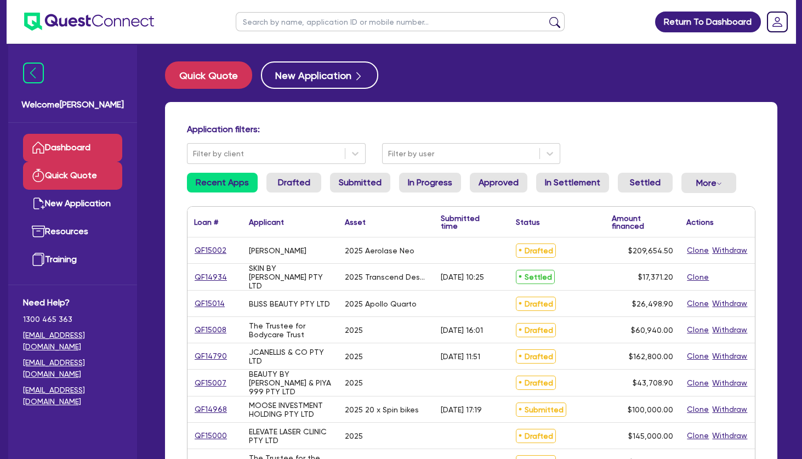
click at [74, 183] on link "Quick Quote" at bounding box center [72, 176] width 99 height 28
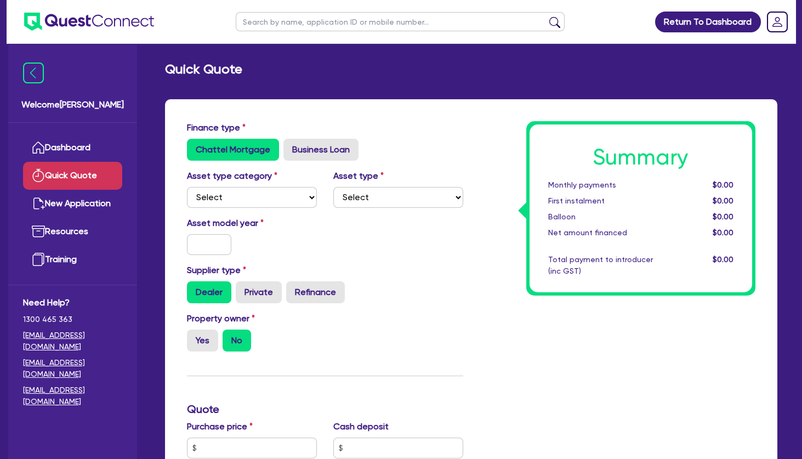
click at [432, 223] on div "Asset model year" at bounding box center [325, 240] width 293 height 47
click at [94, 149] on link "Dashboard" at bounding box center [72, 148] width 99 height 28
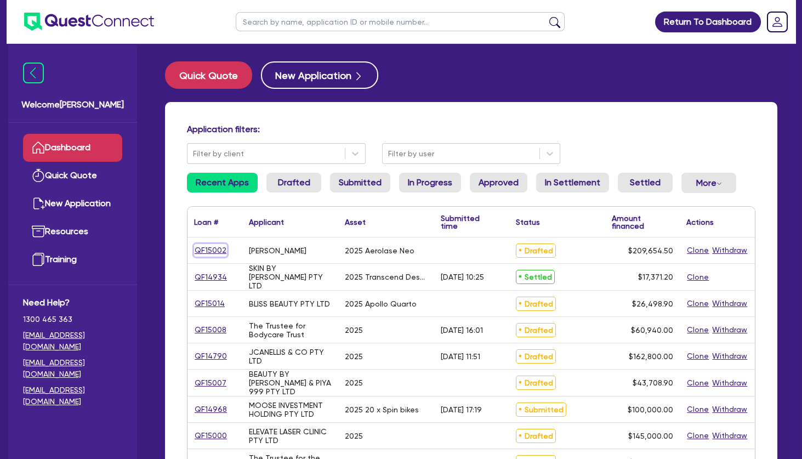
click at [216, 250] on link "QF15002" at bounding box center [210, 250] width 33 height 13
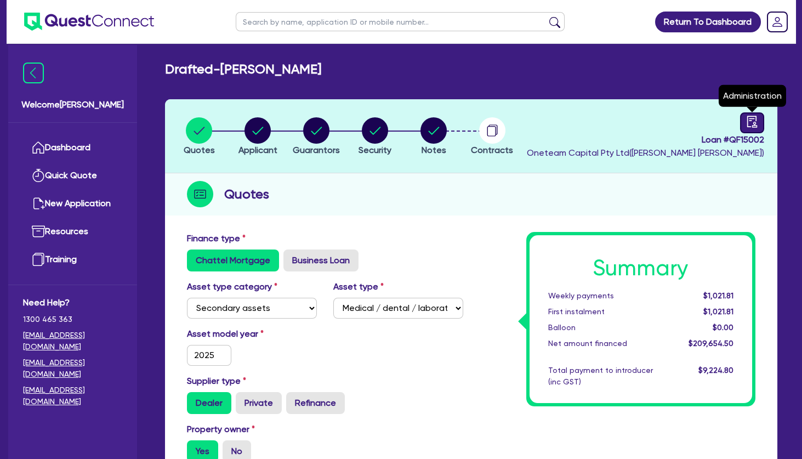
click at [755, 119] on icon "audit" at bounding box center [752, 122] width 12 height 12
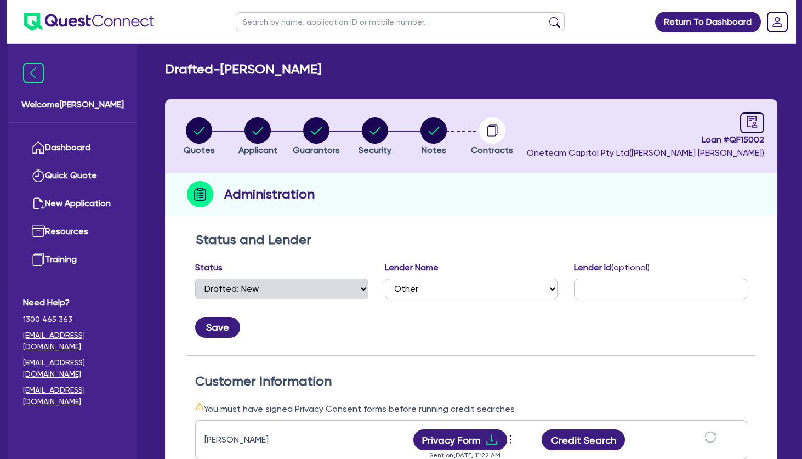
scroll to position [242, 0]
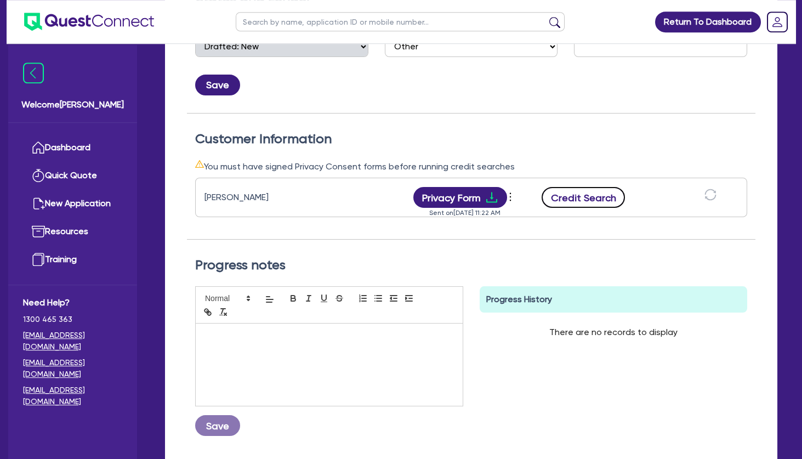
click at [594, 196] on button "Credit Search" at bounding box center [583, 197] width 83 height 21
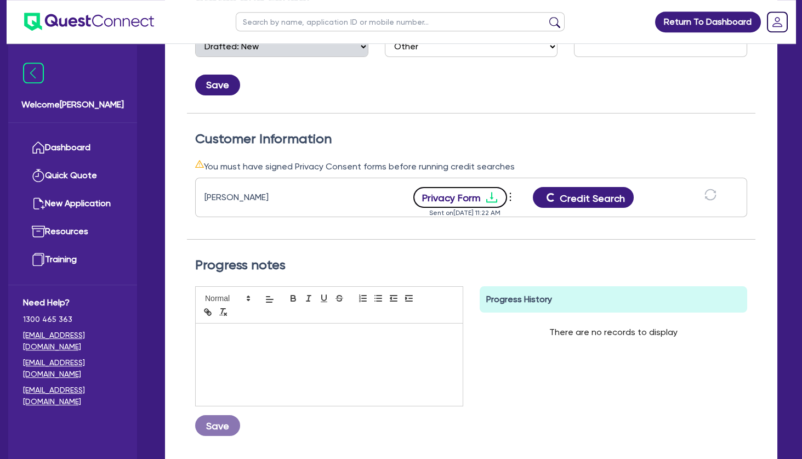
click at [494, 201] on icon "download" at bounding box center [491, 197] width 11 height 10
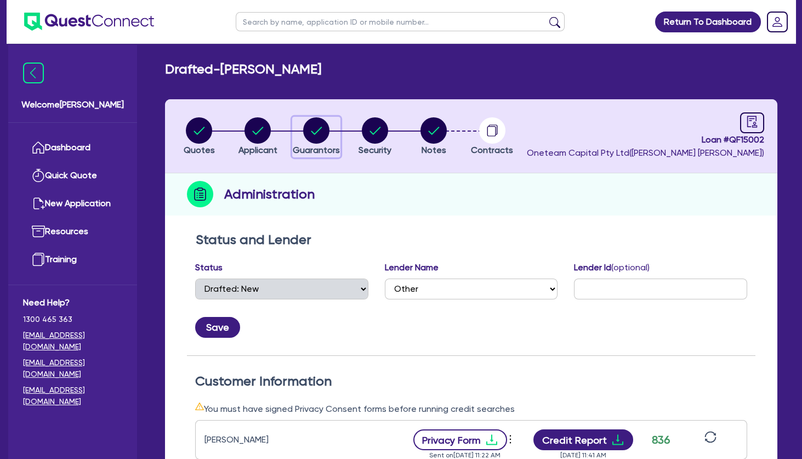
click at [313, 129] on circle "button" at bounding box center [316, 130] width 26 height 26
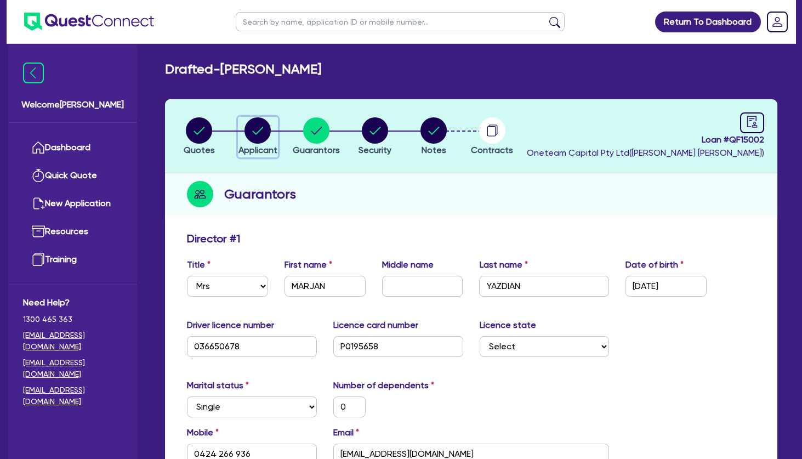
click at [257, 126] on circle "button" at bounding box center [258, 130] width 26 height 26
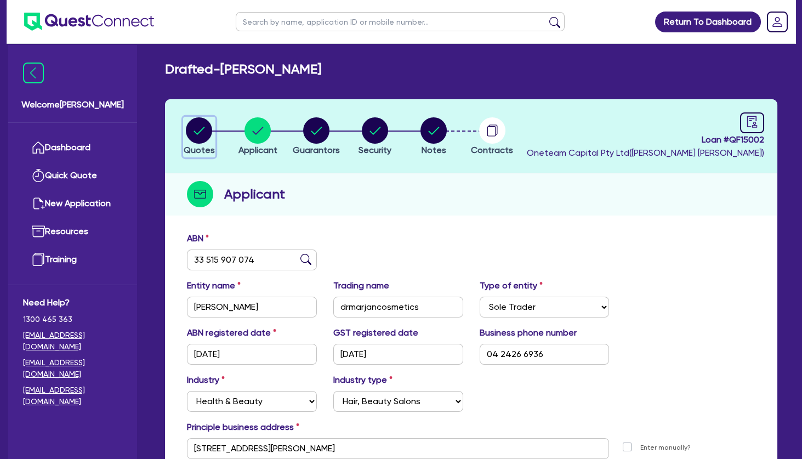
click at [205, 136] on circle "button" at bounding box center [199, 130] width 26 height 26
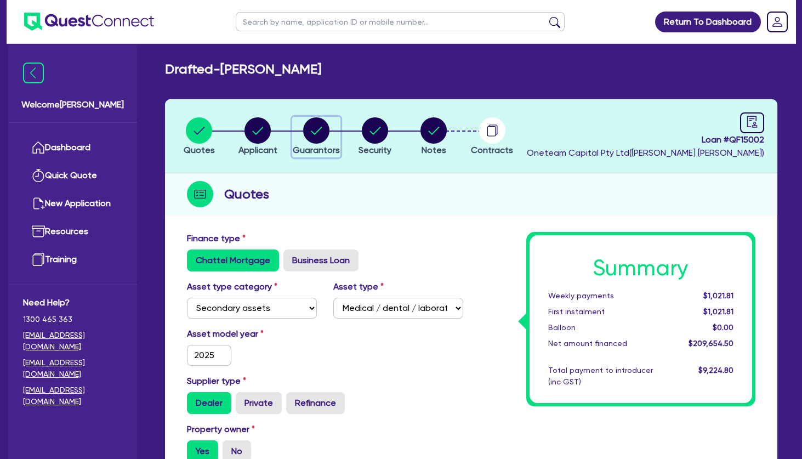
click at [314, 128] on circle "button" at bounding box center [316, 130] width 26 height 26
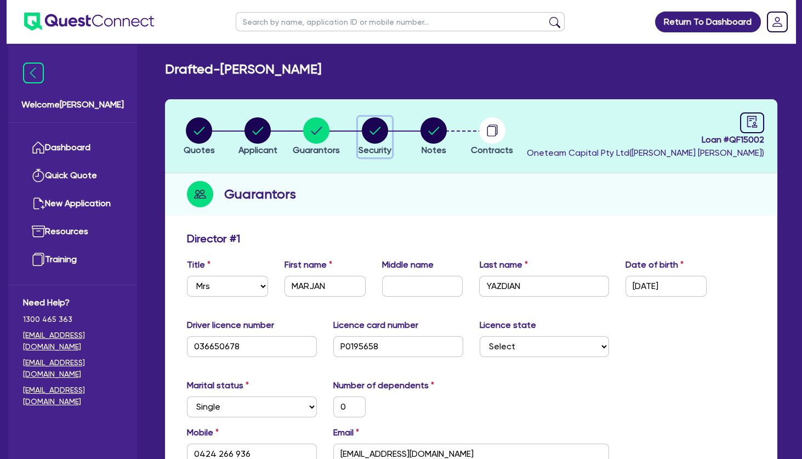
click at [377, 135] on circle "button" at bounding box center [375, 130] width 26 height 26
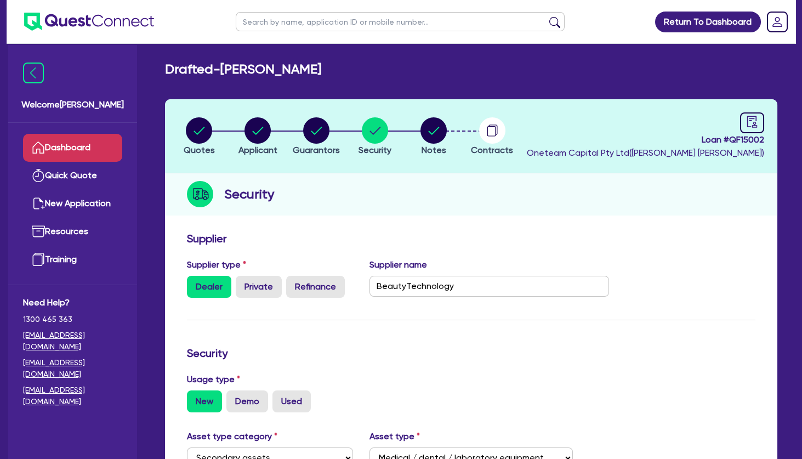
click at [86, 146] on link "Dashboard" at bounding box center [72, 148] width 99 height 28
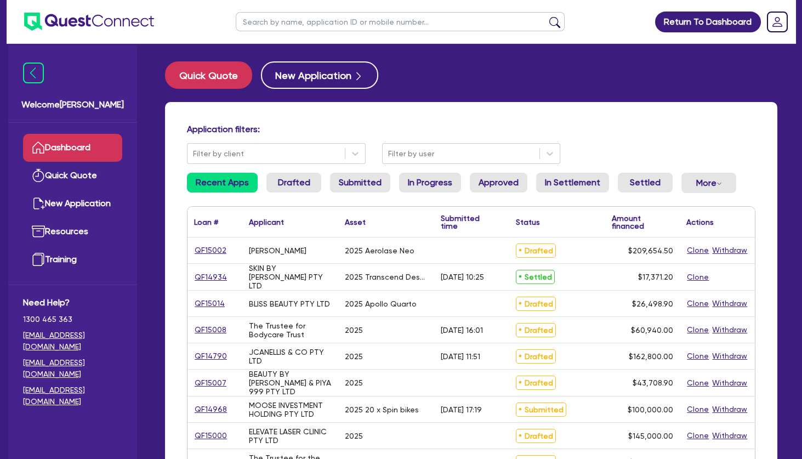
click at [378, 19] on input "text" at bounding box center [400, 21] width 329 height 19
click at [546, 16] on button "submit" at bounding box center [555, 23] width 18 height 15
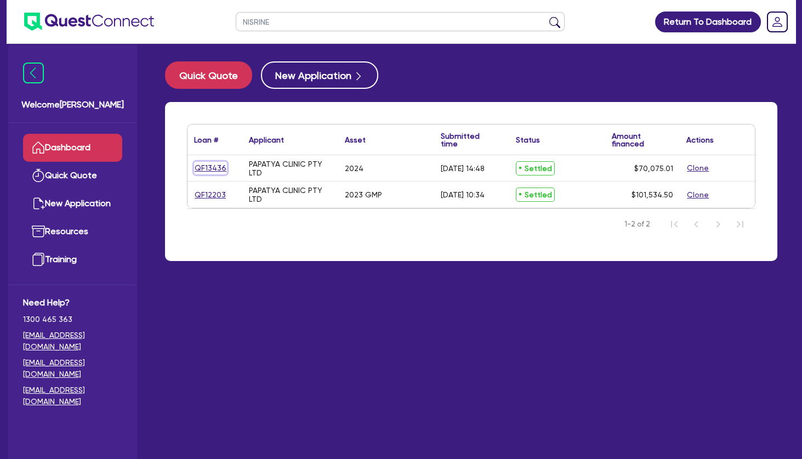
click at [210, 168] on link "QF13436" at bounding box center [210, 168] width 33 height 13
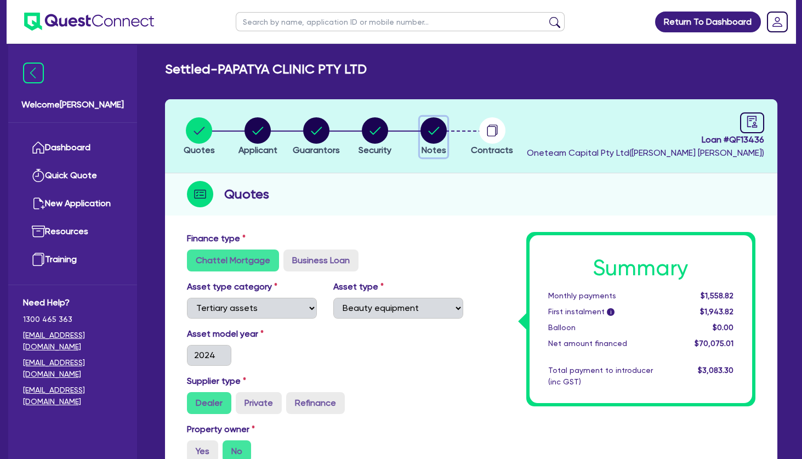
click at [432, 136] on circle "button" at bounding box center [434, 130] width 26 height 26
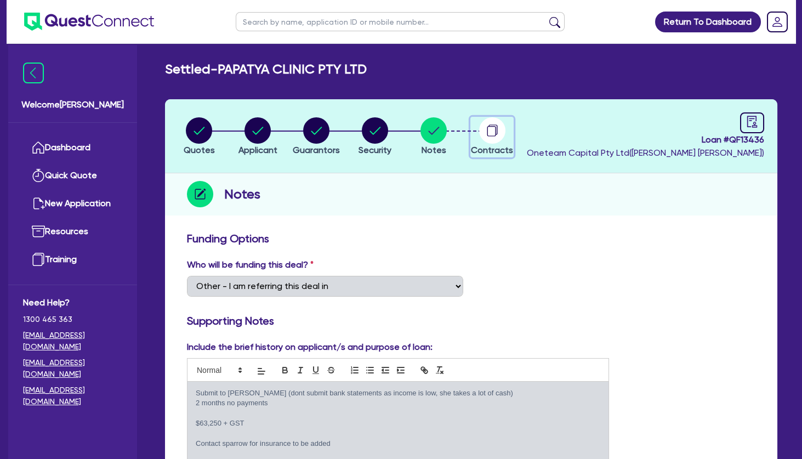
click at [492, 128] on circle "button" at bounding box center [492, 130] width 26 height 26
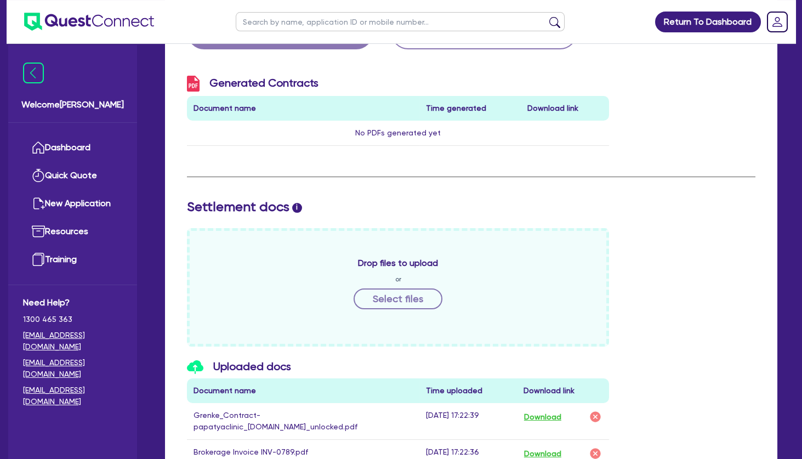
scroll to position [466, 0]
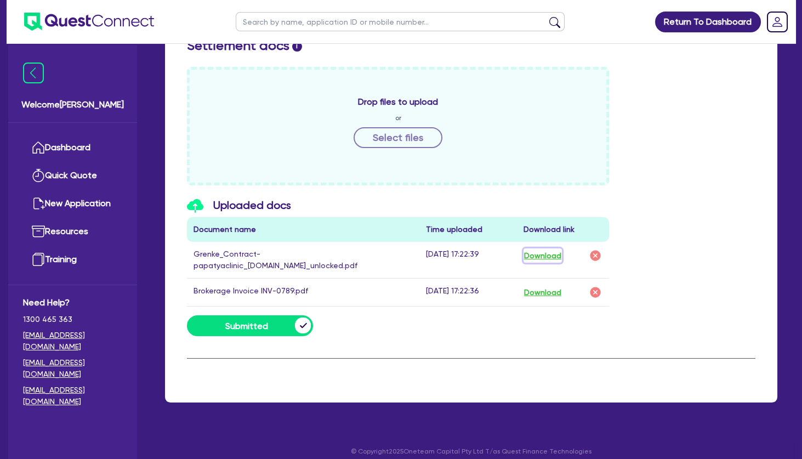
click at [542, 251] on button "Download" at bounding box center [543, 255] width 38 height 14
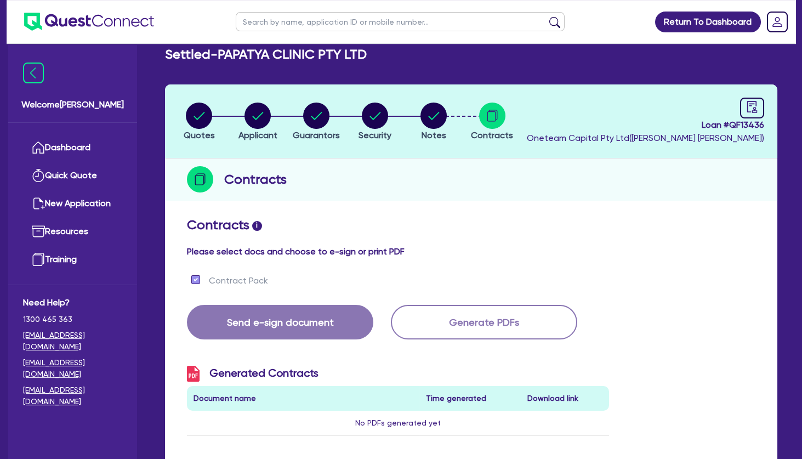
scroll to position [0, 0]
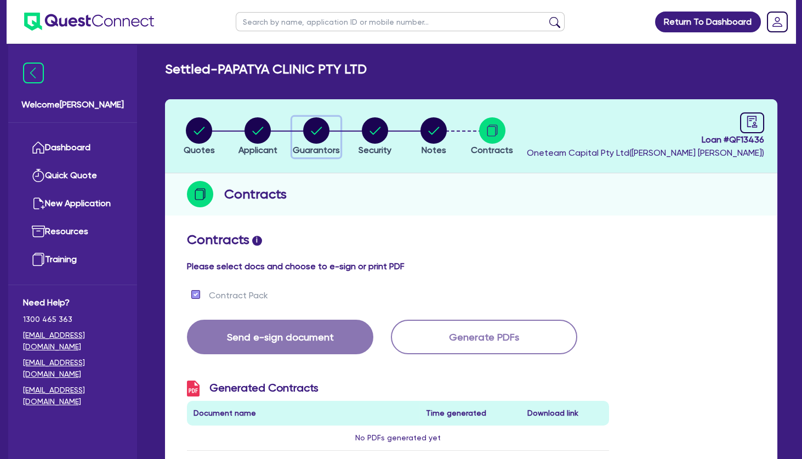
click at [316, 124] on circle "button" at bounding box center [316, 130] width 26 height 26
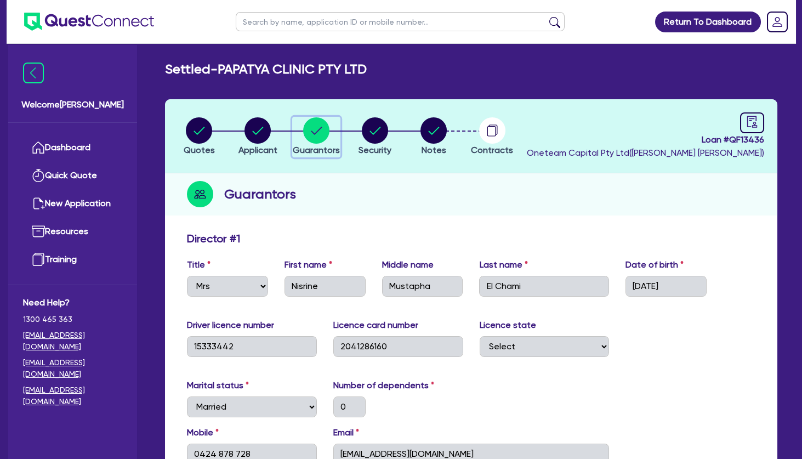
scroll to position [155, 0]
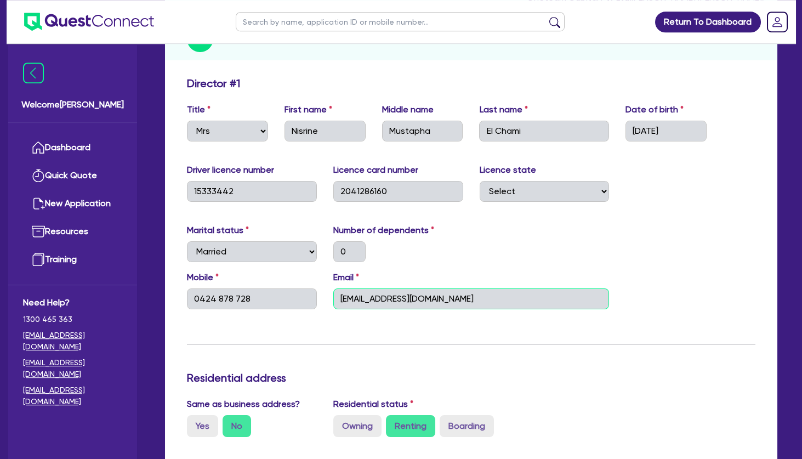
click at [372, 303] on input "[EMAIL_ADDRESS][DOMAIN_NAME]" at bounding box center [471, 298] width 276 height 21
